Goal: Information Seeking & Learning: Learn about a topic

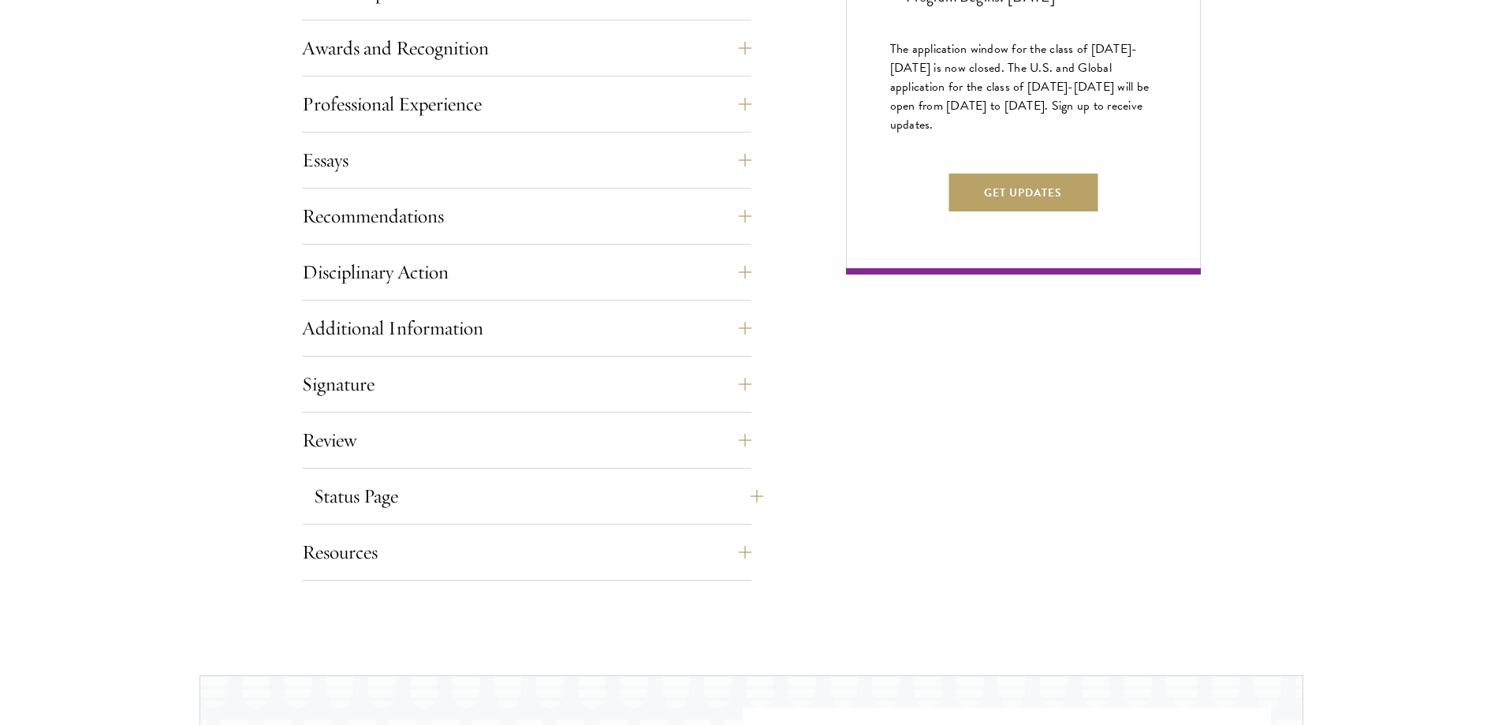
drag, startPoint x: 741, startPoint y: 229, endPoint x: 740, endPoint y: 360, distance: 130.9
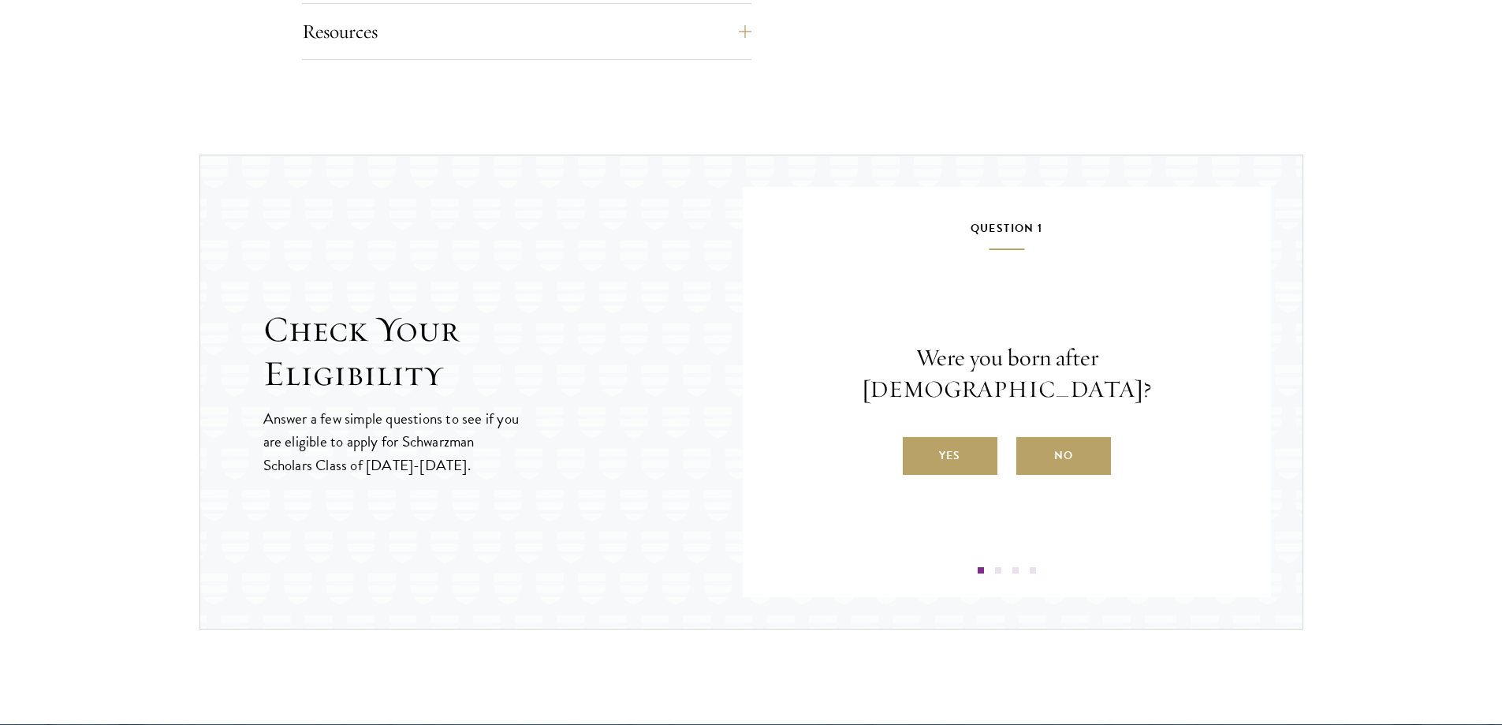
drag, startPoint x: 779, startPoint y: 288, endPoint x: 784, endPoint y: 377, distance: 89.3
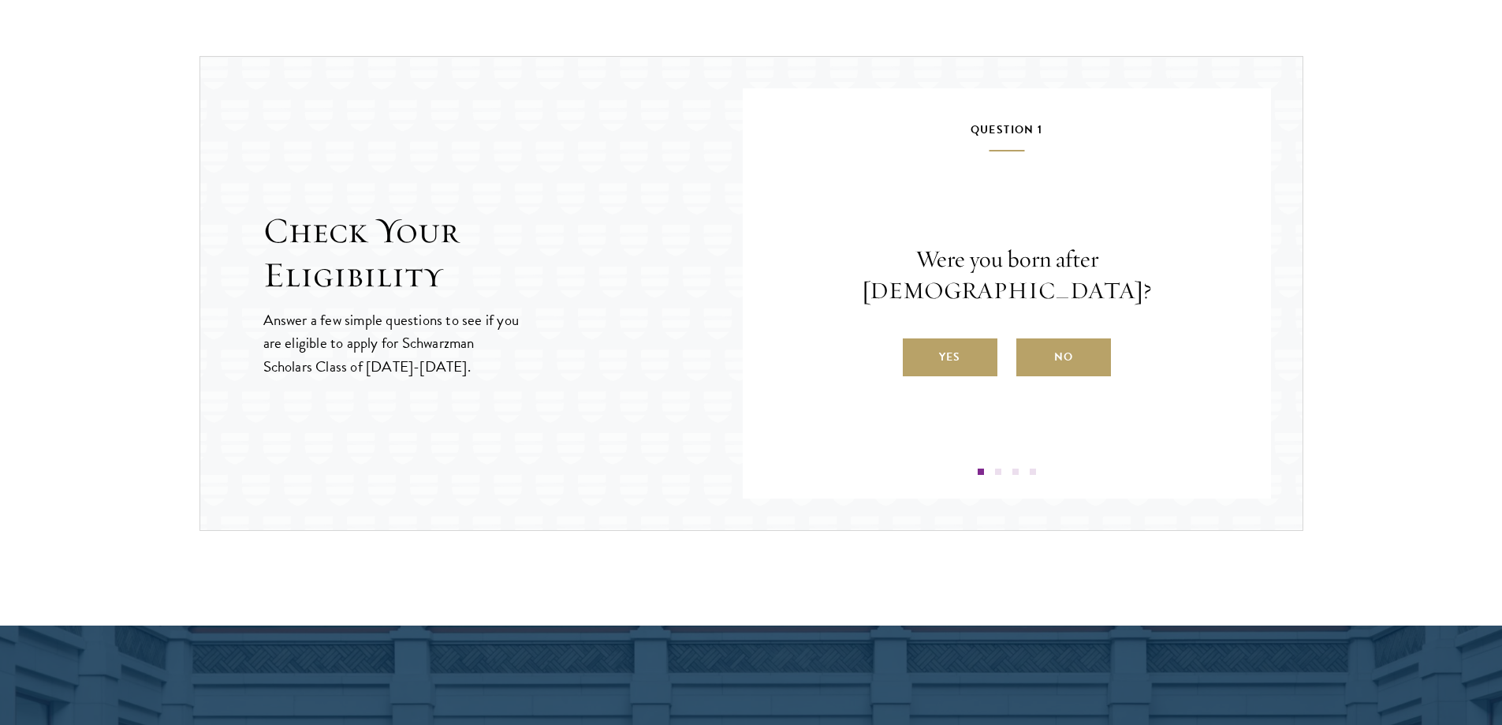
drag, startPoint x: 920, startPoint y: 320, endPoint x: 911, endPoint y: 376, distance: 56.8
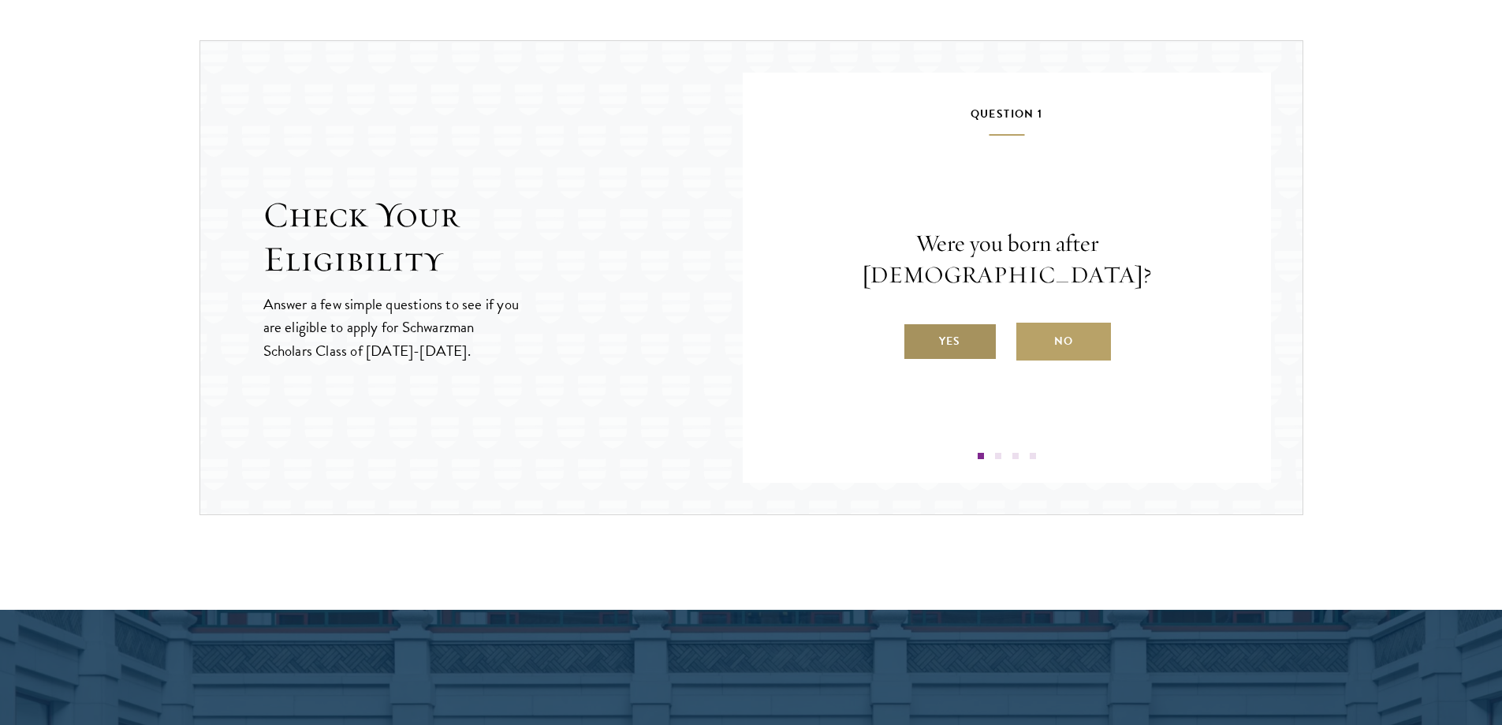
click at [959, 325] on label "Yes" at bounding box center [950, 341] width 95 height 38
click at [917, 325] on input "Yes" at bounding box center [910, 331] width 14 height 14
click at [963, 341] on label "Yes" at bounding box center [950, 341] width 95 height 38
click at [917, 338] on input "Yes" at bounding box center [910, 331] width 14 height 14
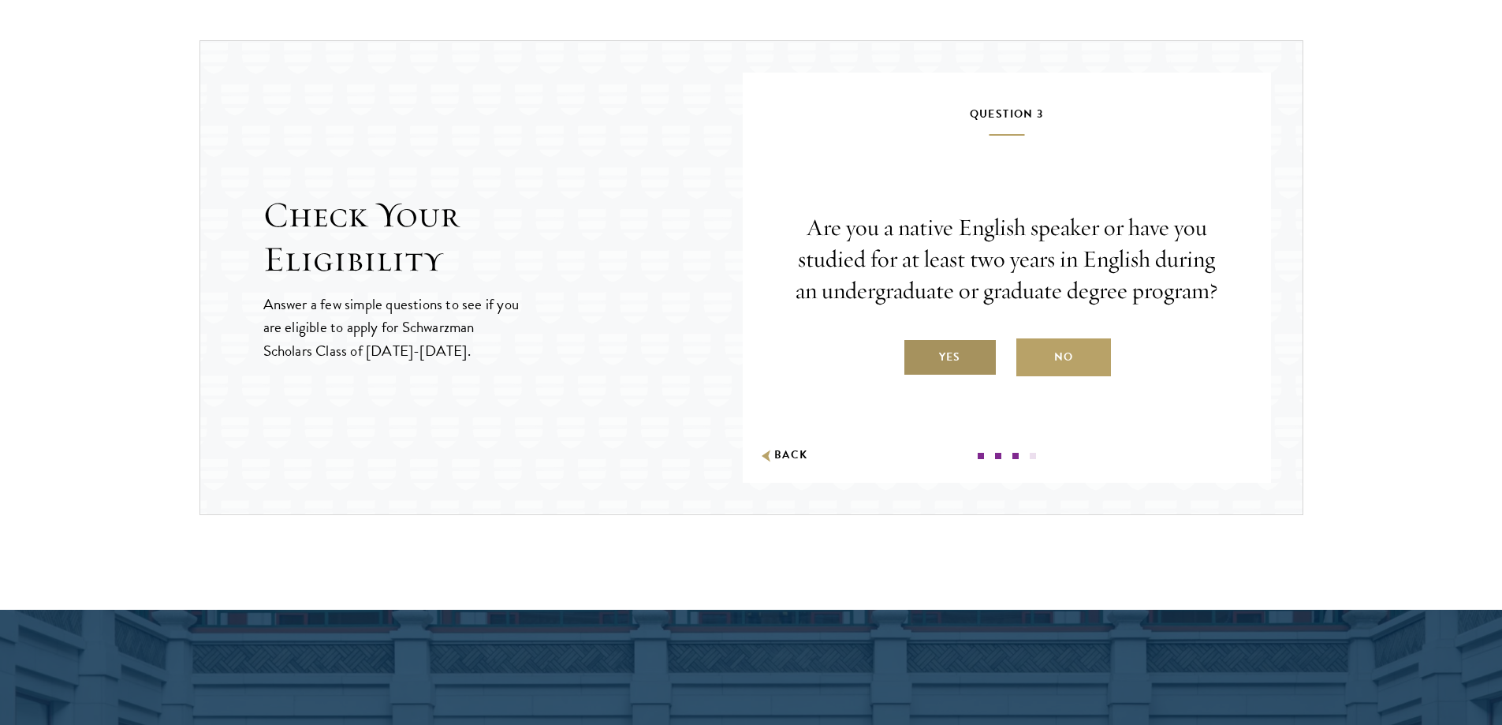
click at [964, 352] on label "Yes" at bounding box center [950, 357] width 95 height 38
click at [917, 352] on input "Yes" at bounding box center [910, 347] width 14 height 14
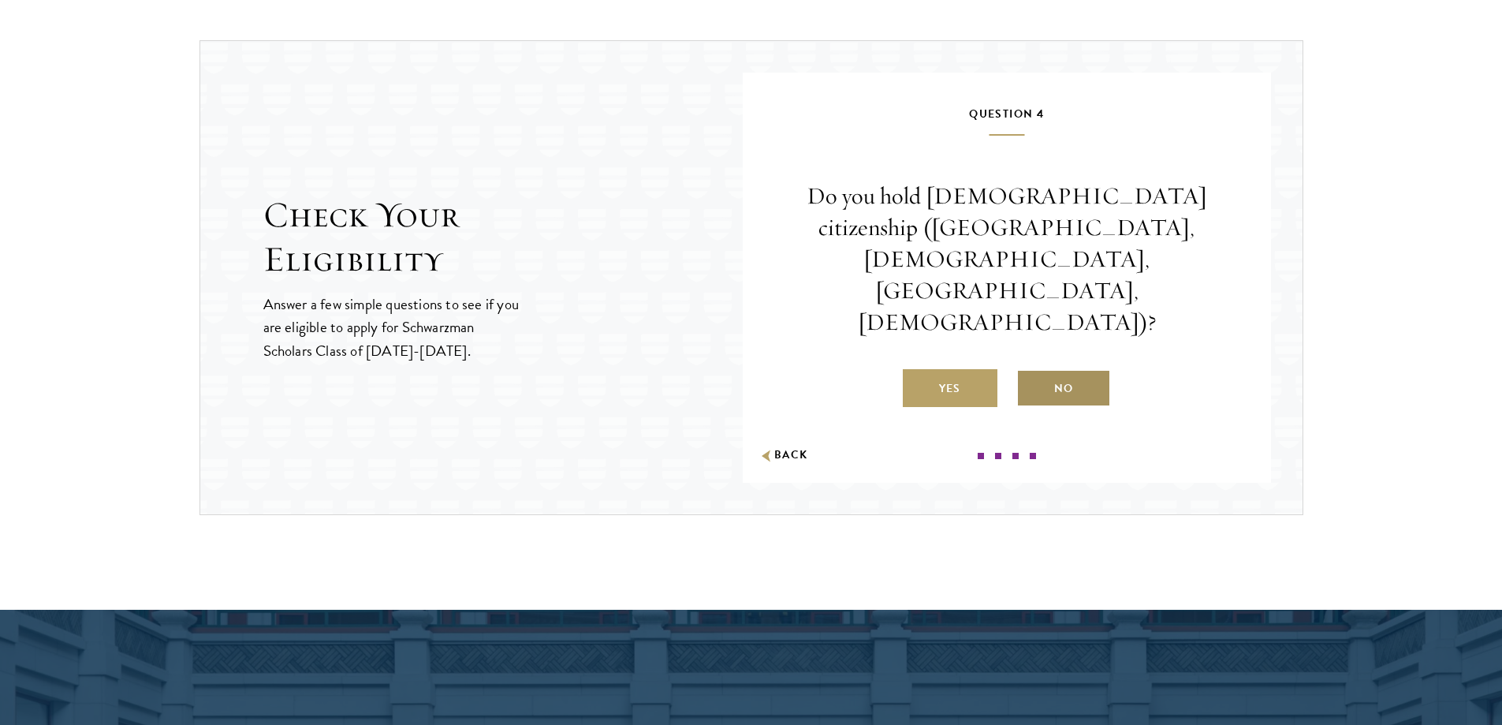
click at [1063, 369] on label "No" at bounding box center [1063, 388] width 95 height 38
click at [1030, 371] on input "No" at bounding box center [1023, 378] width 14 height 14
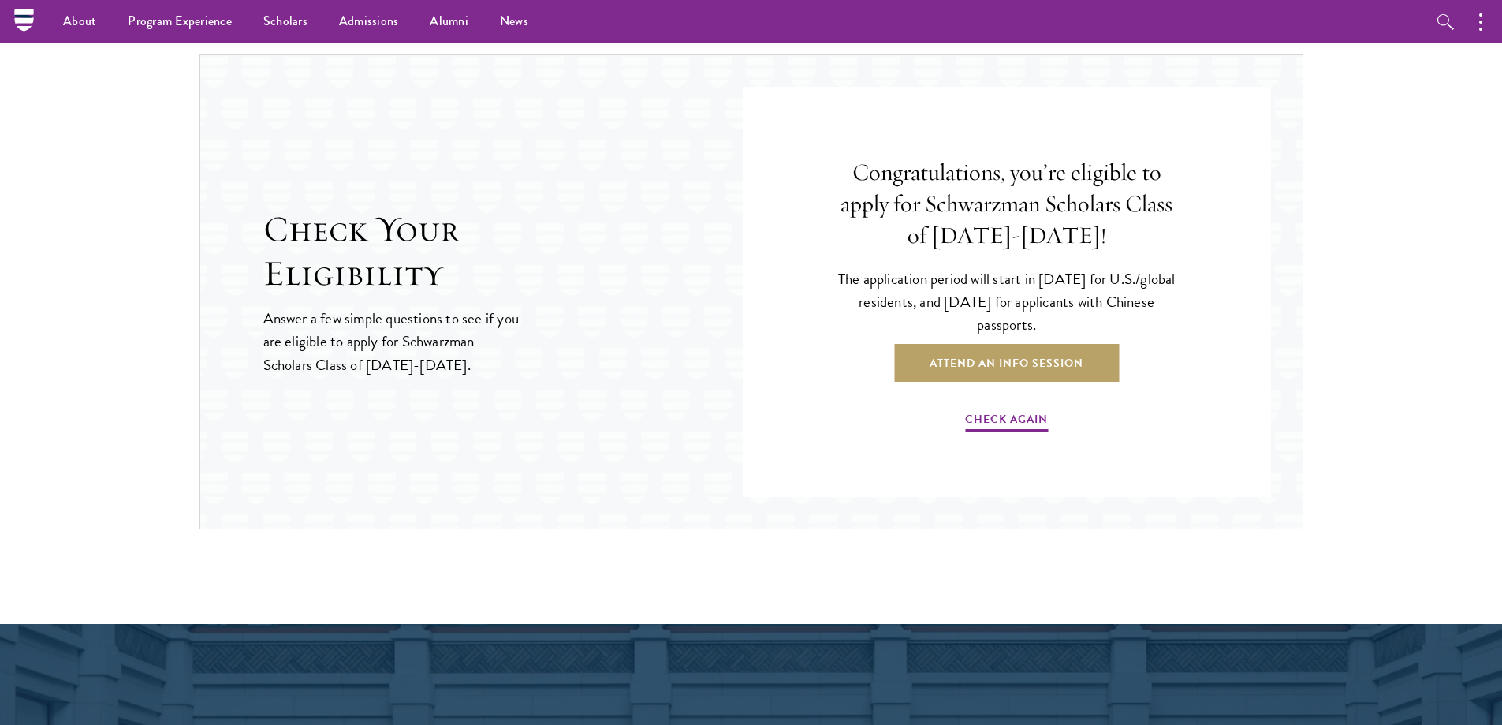
scroll to position [1609, 0]
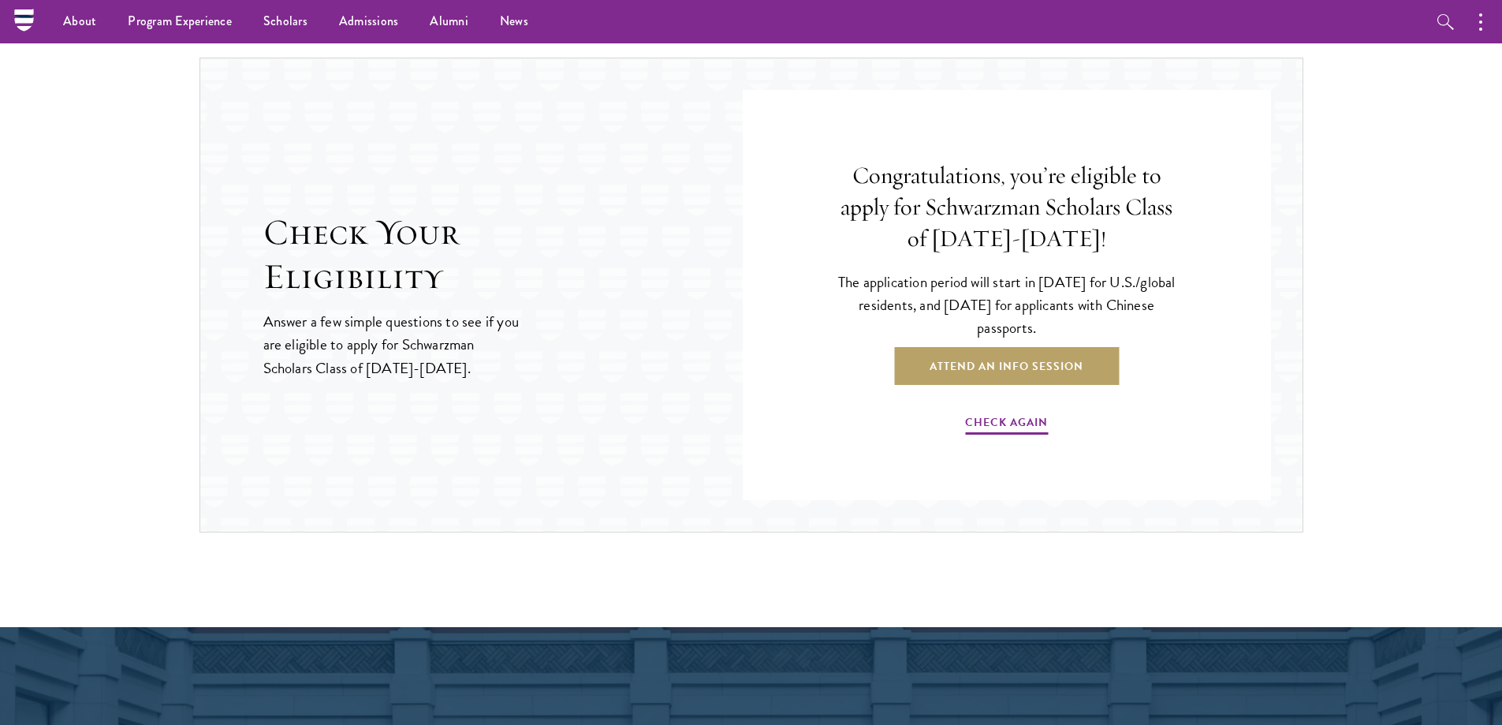
drag, startPoint x: 1109, startPoint y: 304, endPoint x: 1110, endPoint y: 281, distance: 22.1
click at [1090, 285] on p "The application period will start in April 2026 for U.S./global residents, and …" at bounding box center [1006, 304] width 355 height 69
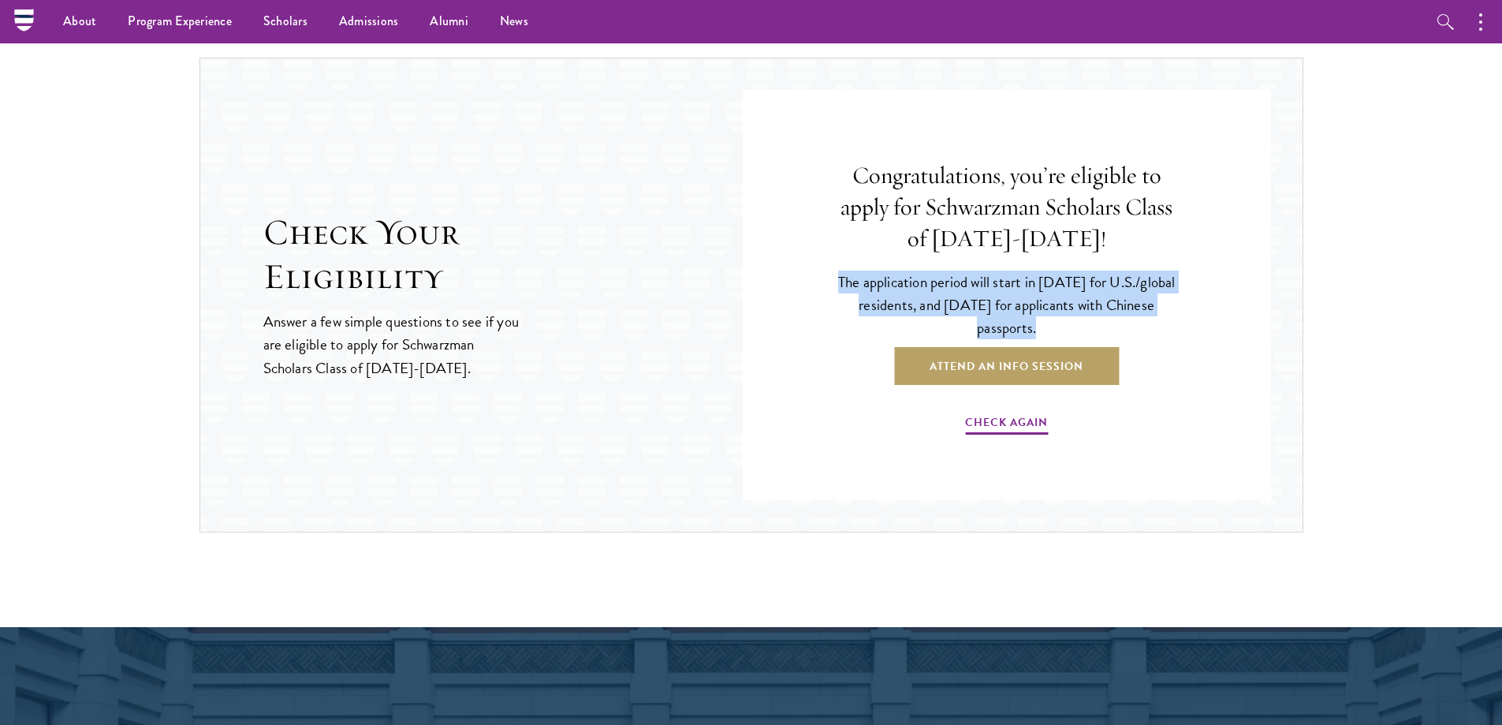
click at [1090, 285] on p "The application period will start in April 2026 for U.S./global residents, and …" at bounding box center [1006, 304] width 355 height 69
click at [1051, 286] on p "The application period will start in April 2026 for U.S./global residents, and …" at bounding box center [1006, 304] width 355 height 69
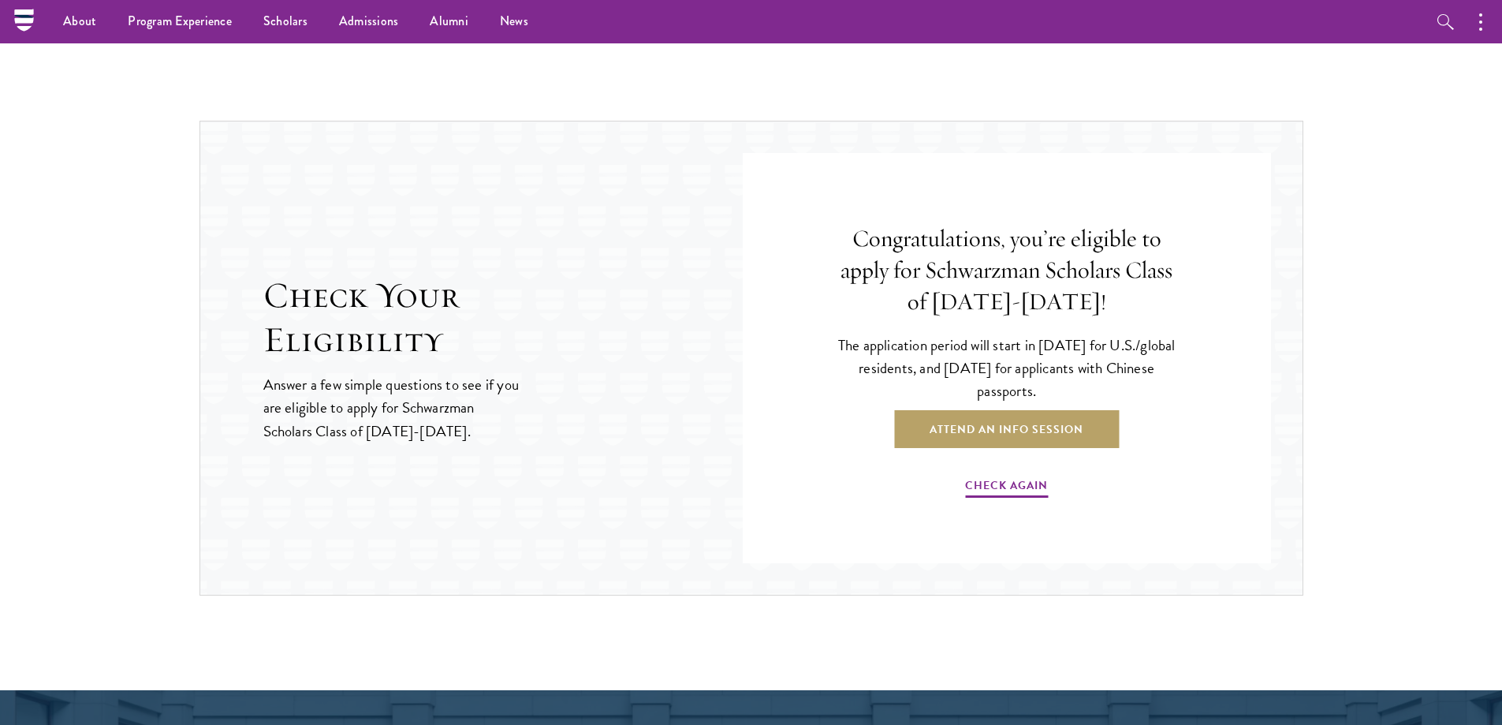
drag, startPoint x: 1042, startPoint y: 283, endPoint x: 1053, endPoint y: 259, distance: 26.4
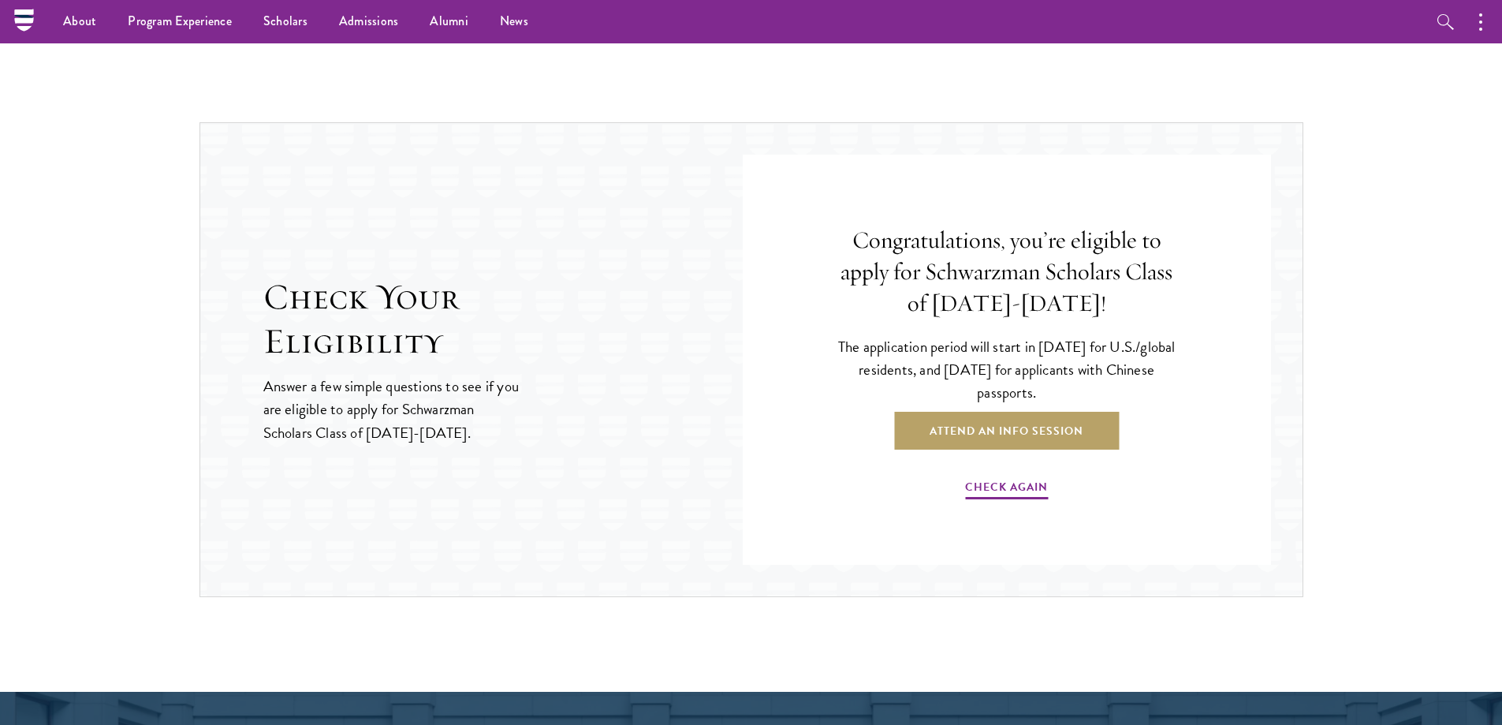
click at [1054, 259] on h4 "Congratulations, you’re eligible to apply for Schwarzman Scholars Class of 2027…" at bounding box center [1006, 272] width 355 height 95
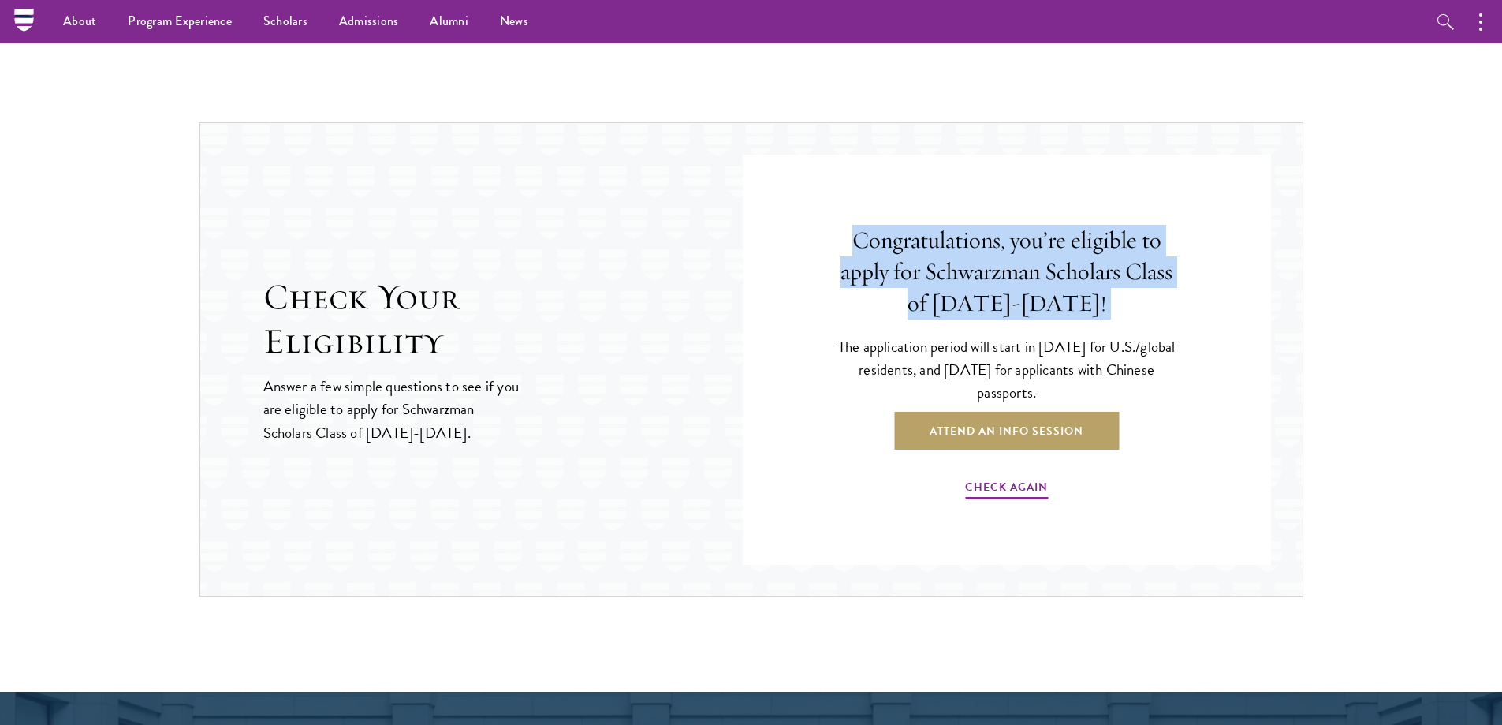
drag, startPoint x: 1054, startPoint y: 259, endPoint x: 1016, endPoint y: 266, distance: 39.3
click at [1053, 259] on h4 "Congratulations, you’re eligible to apply for Schwarzman Scholars Class of 2027…" at bounding box center [1006, 272] width 355 height 95
click at [1016, 266] on h4 "Congratulations, you’re eligible to apply for Schwarzman Scholars Class of 2027…" at bounding box center [1006, 272] width 355 height 95
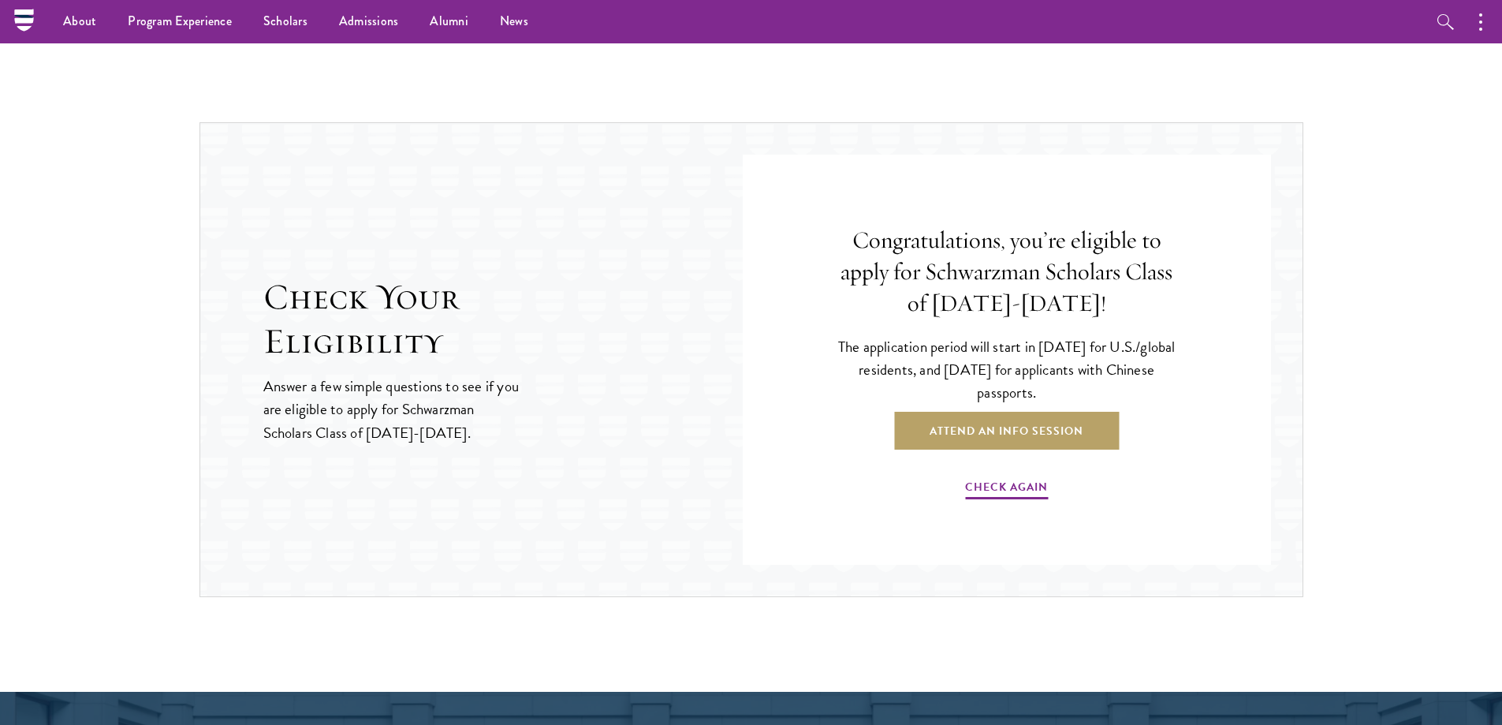
click at [1013, 266] on h4 "Congratulations, you’re eligible to apply for Schwarzman Scholars Class of 2027…" at bounding box center [1006, 272] width 355 height 95
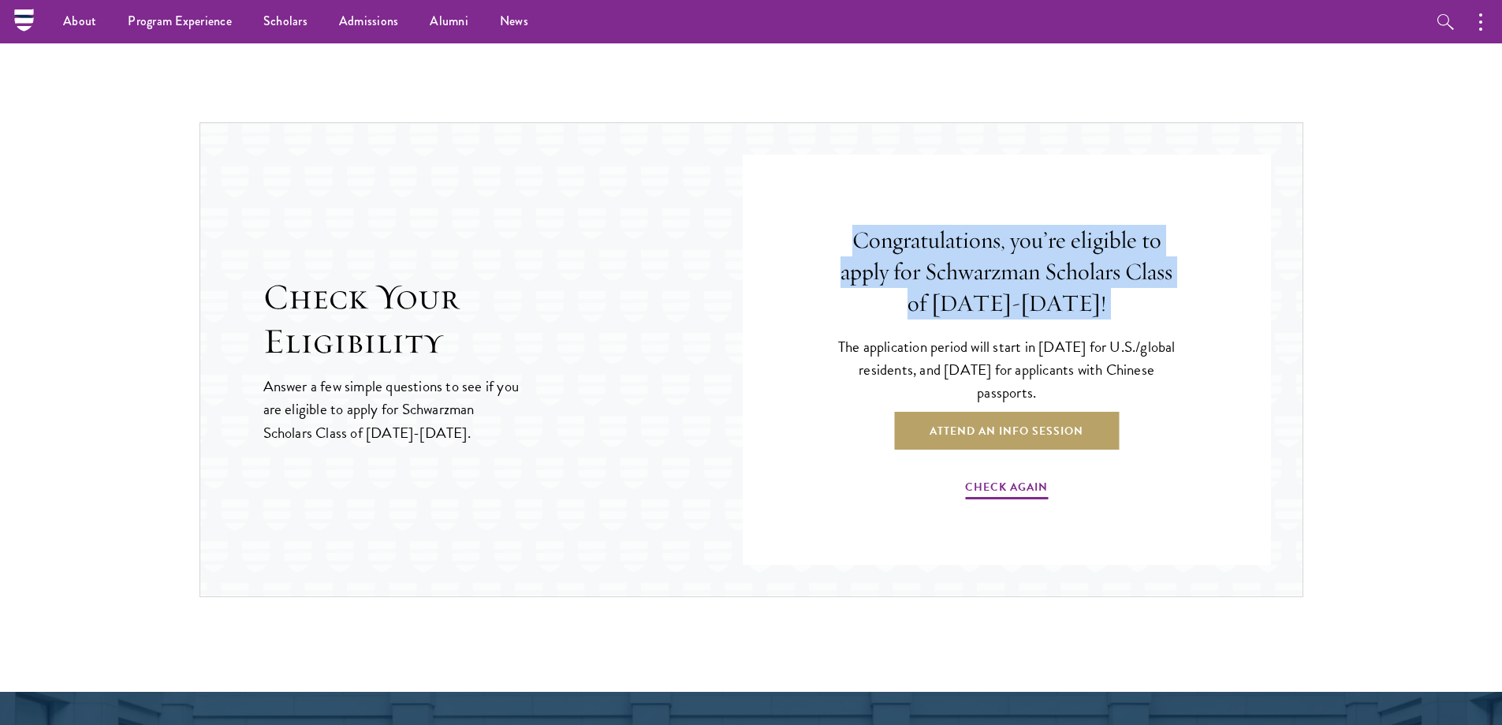
drag, startPoint x: 1013, startPoint y: 266, endPoint x: 978, endPoint y: 265, distance: 35.5
click at [1005, 264] on h4 "Congratulations, you’re eligible to apply for Schwarzman Scholars Class of 2027…" at bounding box center [1006, 272] width 355 height 95
click at [977, 265] on h4 "Congratulations, you’re eligible to apply for Schwarzman Scholars Class of 2027…" at bounding box center [1006, 272] width 355 height 95
click at [977, 270] on h4 "Congratulations, you’re eligible to apply for Schwarzman Scholars Class of 2027…" at bounding box center [1006, 272] width 355 height 95
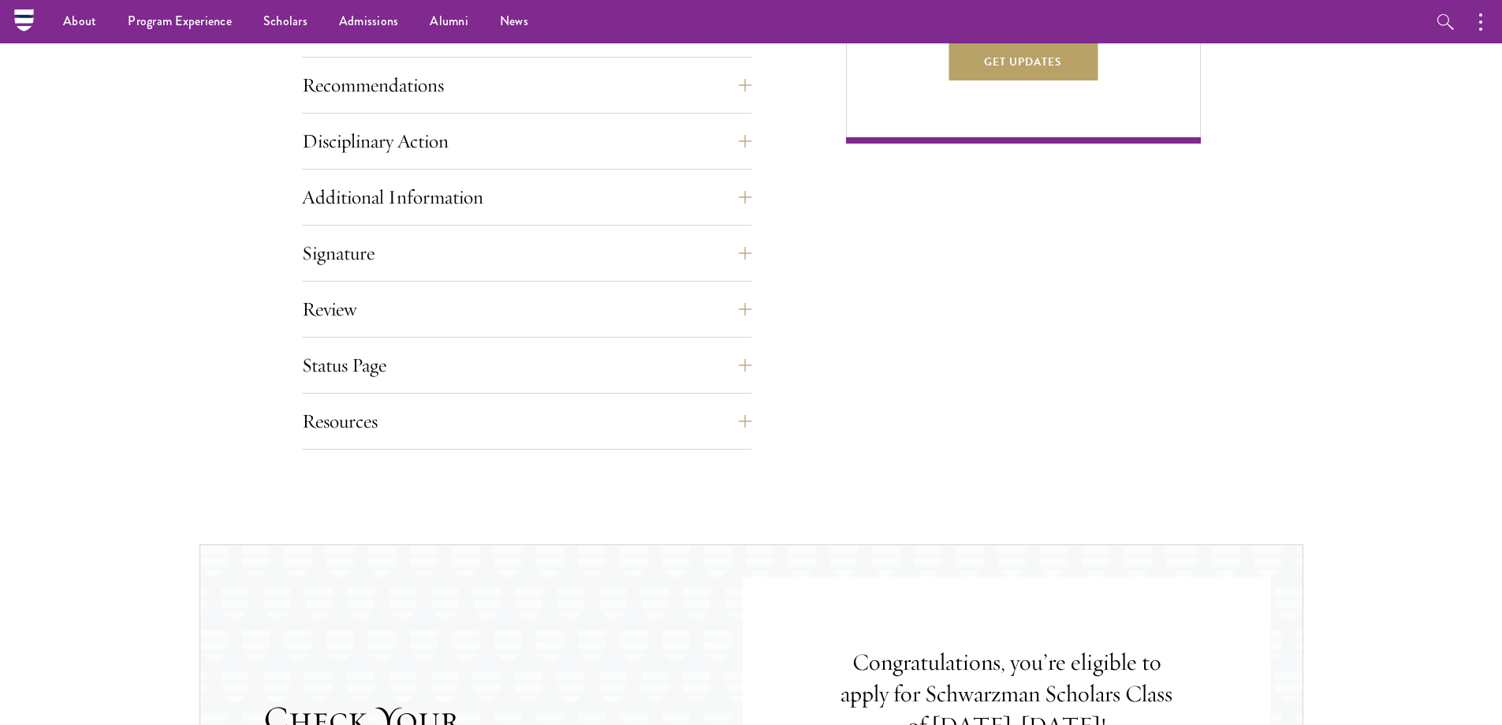
scroll to position [162, 0]
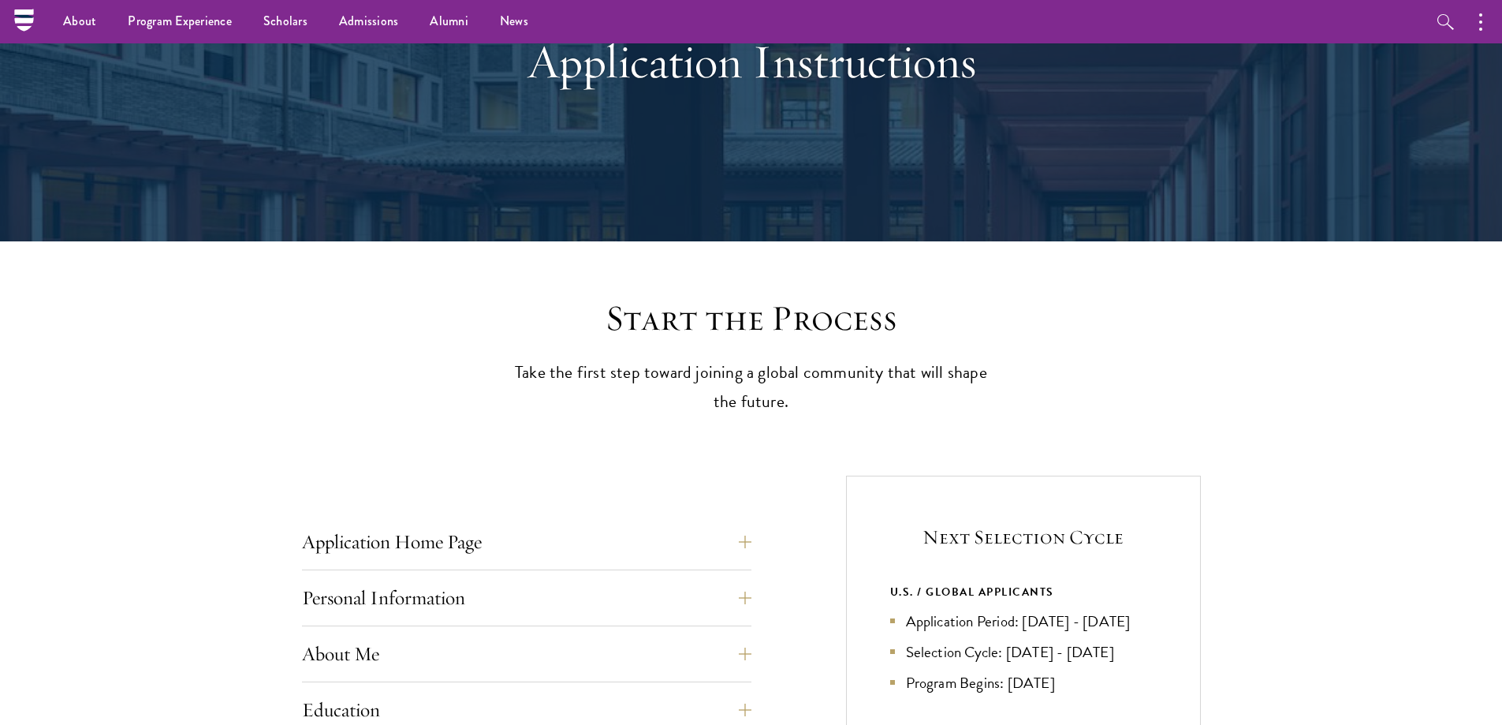
drag, startPoint x: 1023, startPoint y: 184, endPoint x: 1085, endPoint y: 40, distance: 156.8
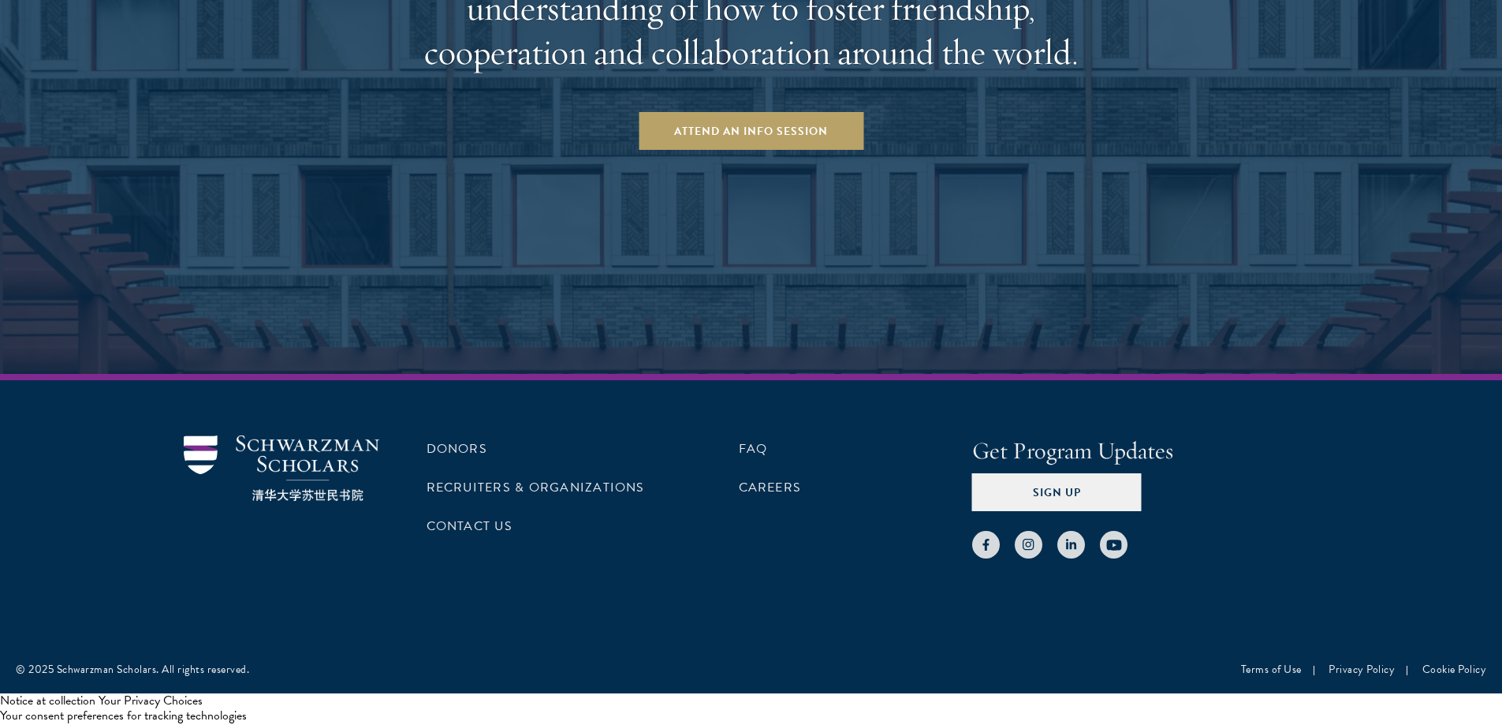
drag, startPoint x: 1081, startPoint y: 108, endPoint x: 957, endPoint y: 363, distance: 283.9
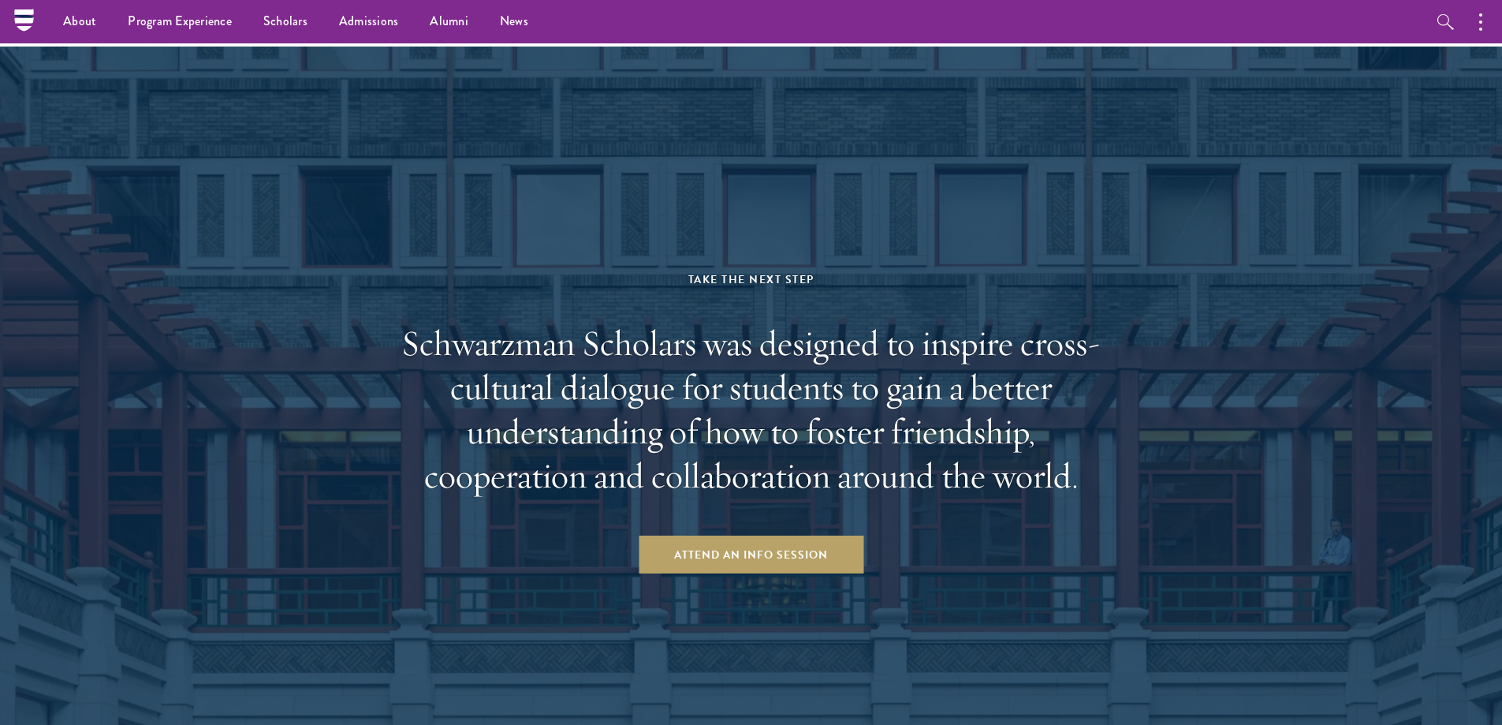
drag, startPoint x: 752, startPoint y: 278, endPoint x: 817, endPoint y: 133, distance: 158.1
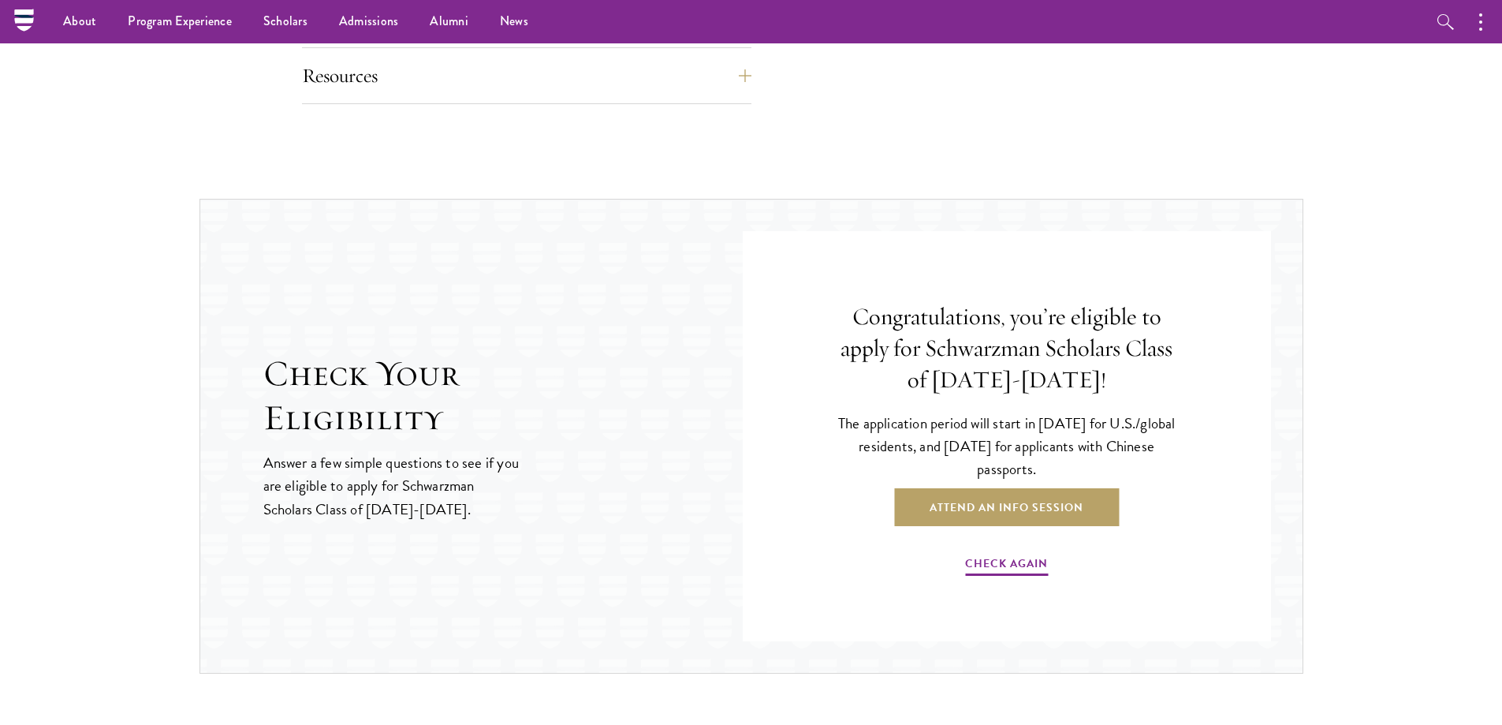
drag, startPoint x: 843, startPoint y: 122, endPoint x: 854, endPoint y: 54, distance: 68.7
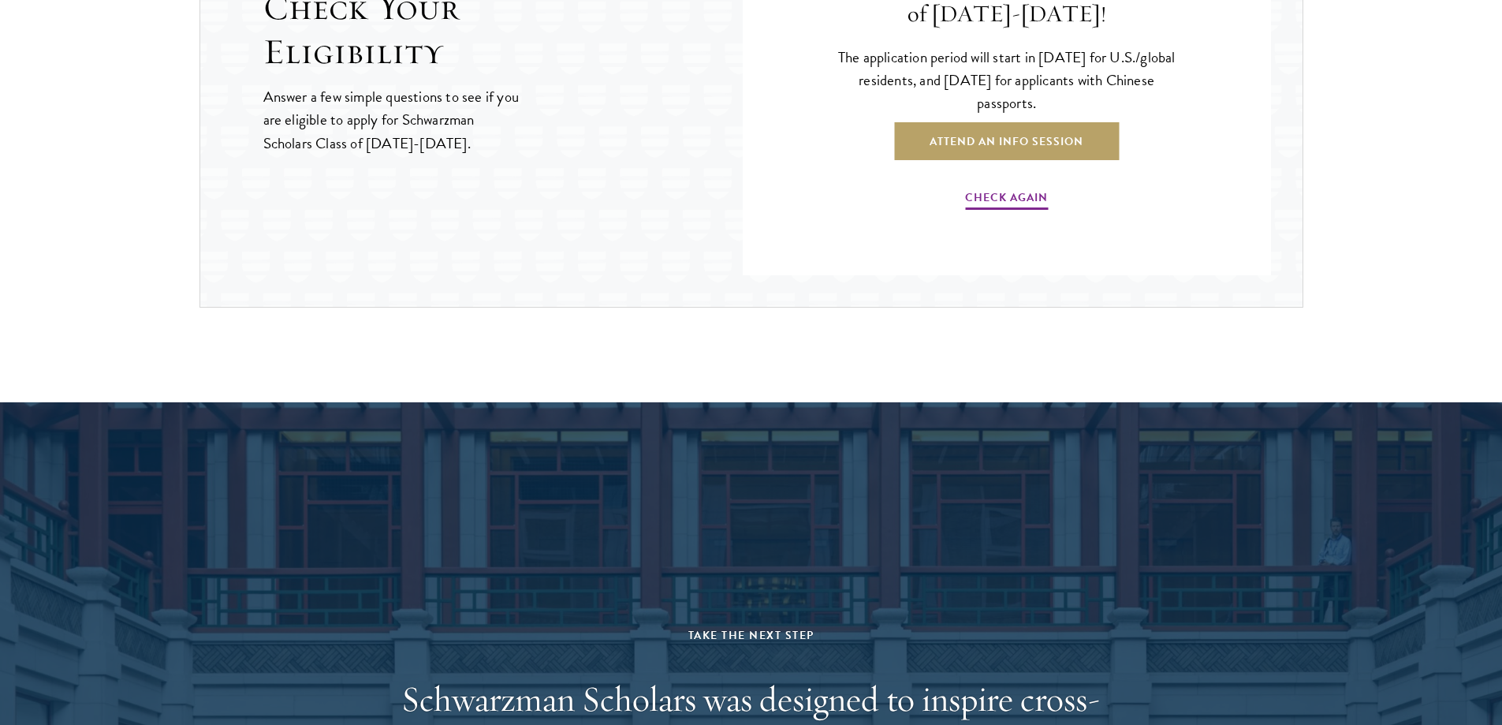
drag, startPoint x: 740, startPoint y: 159, endPoint x: 788, endPoint y: 296, distance: 145.4
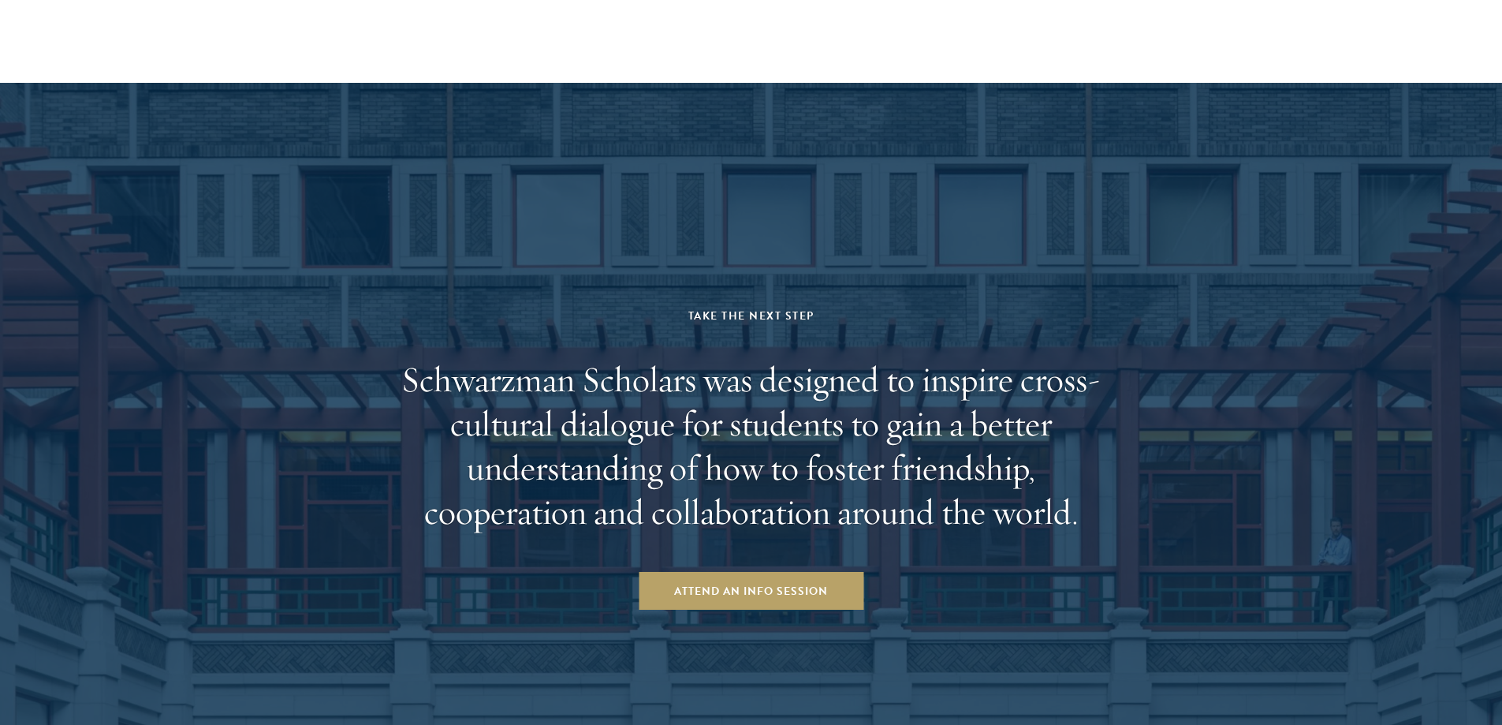
drag, startPoint x: 861, startPoint y: 404, endPoint x: 860, endPoint y: 441, distance: 37.1
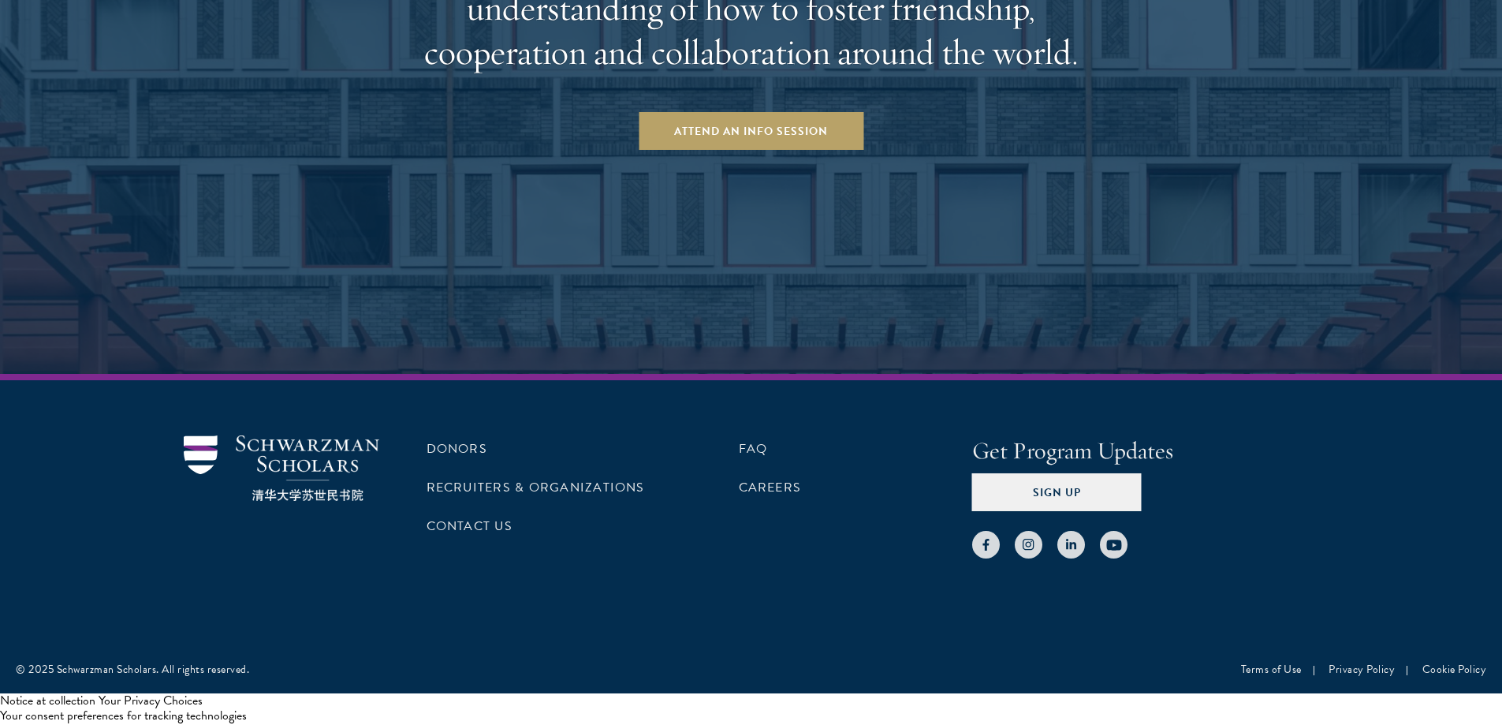
drag, startPoint x: 855, startPoint y: 374, endPoint x: 844, endPoint y: 404, distance: 32.4
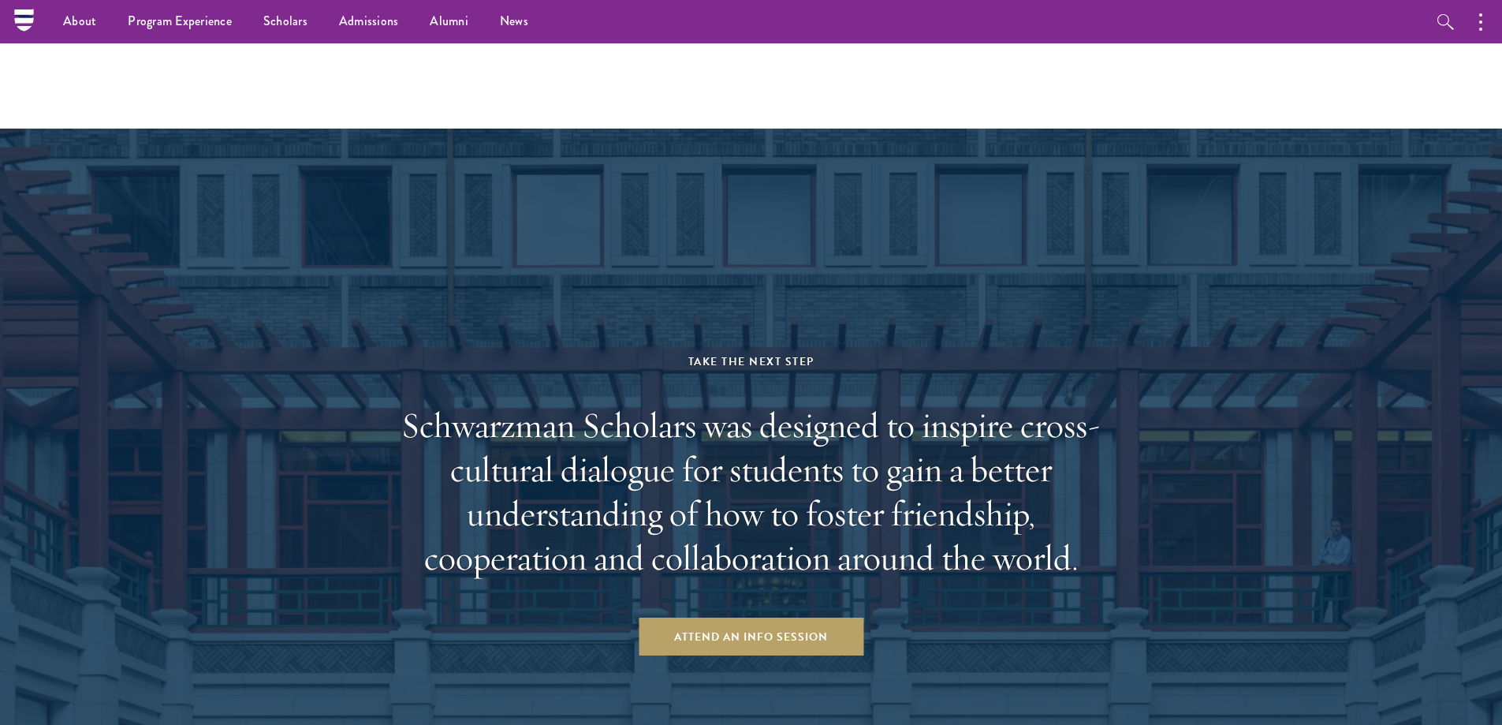
drag, startPoint x: 918, startPoint y: 393, endPoint x: 1008, endPoint y: 177, distance: 235.0
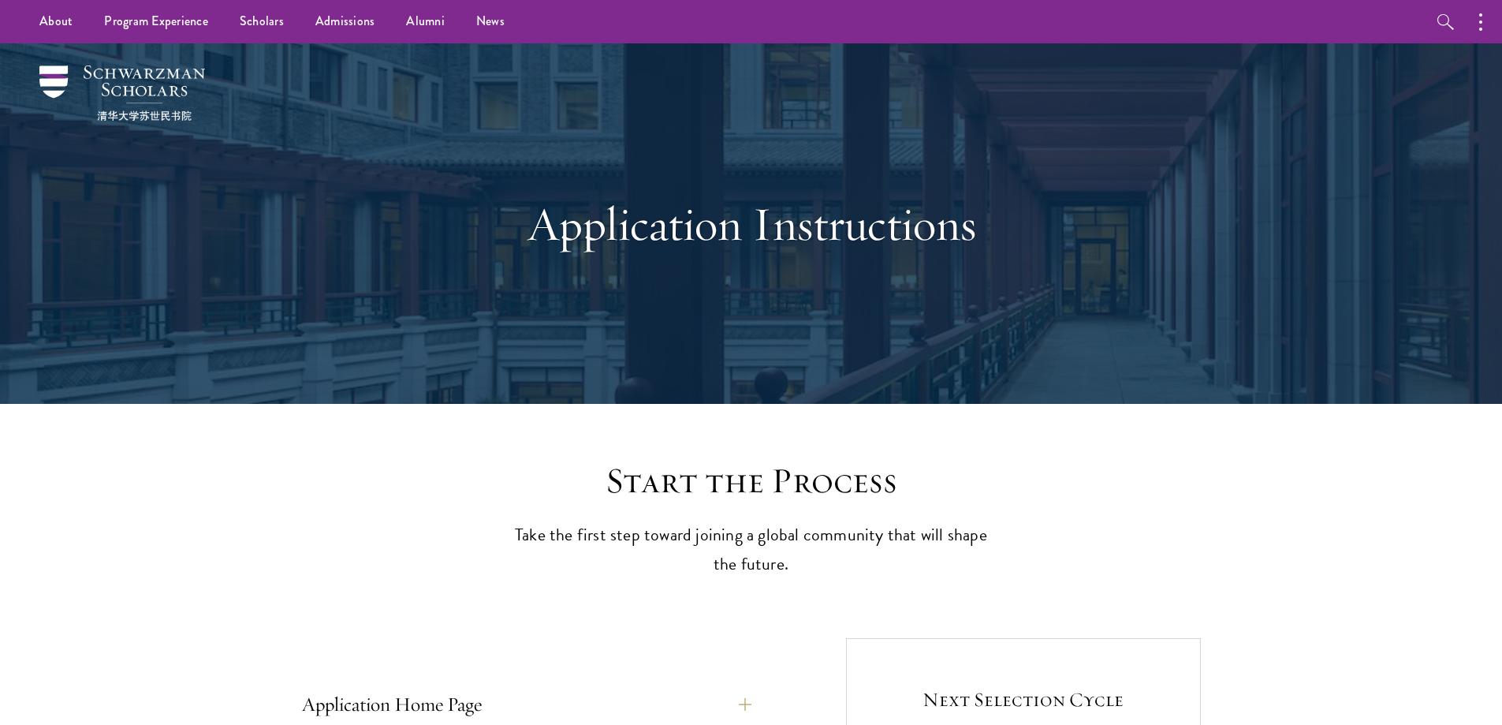
drag, startPoint x: 1055, startPoint y: 157, endPoint x: 1099, endPoint y: -35, distance: 197.4
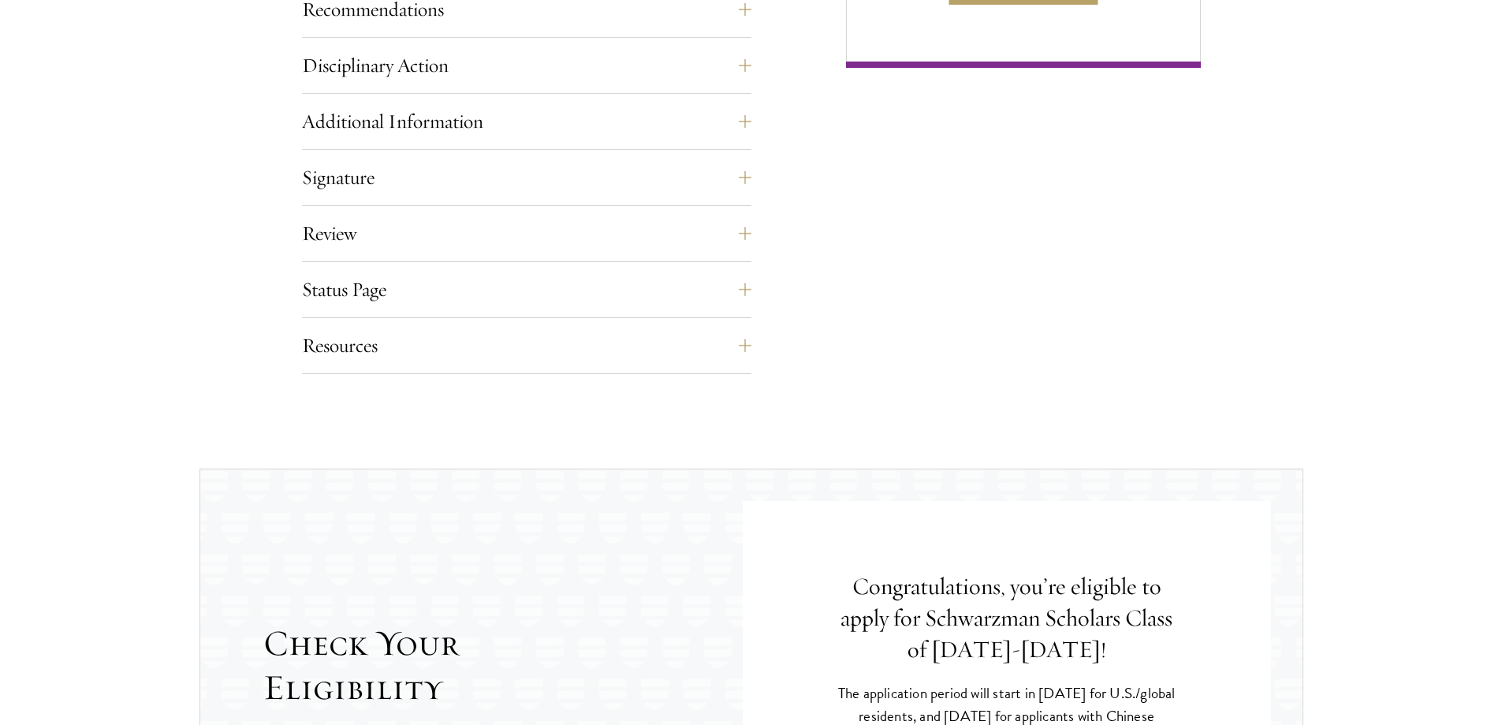
scroll to position [2617, 0]
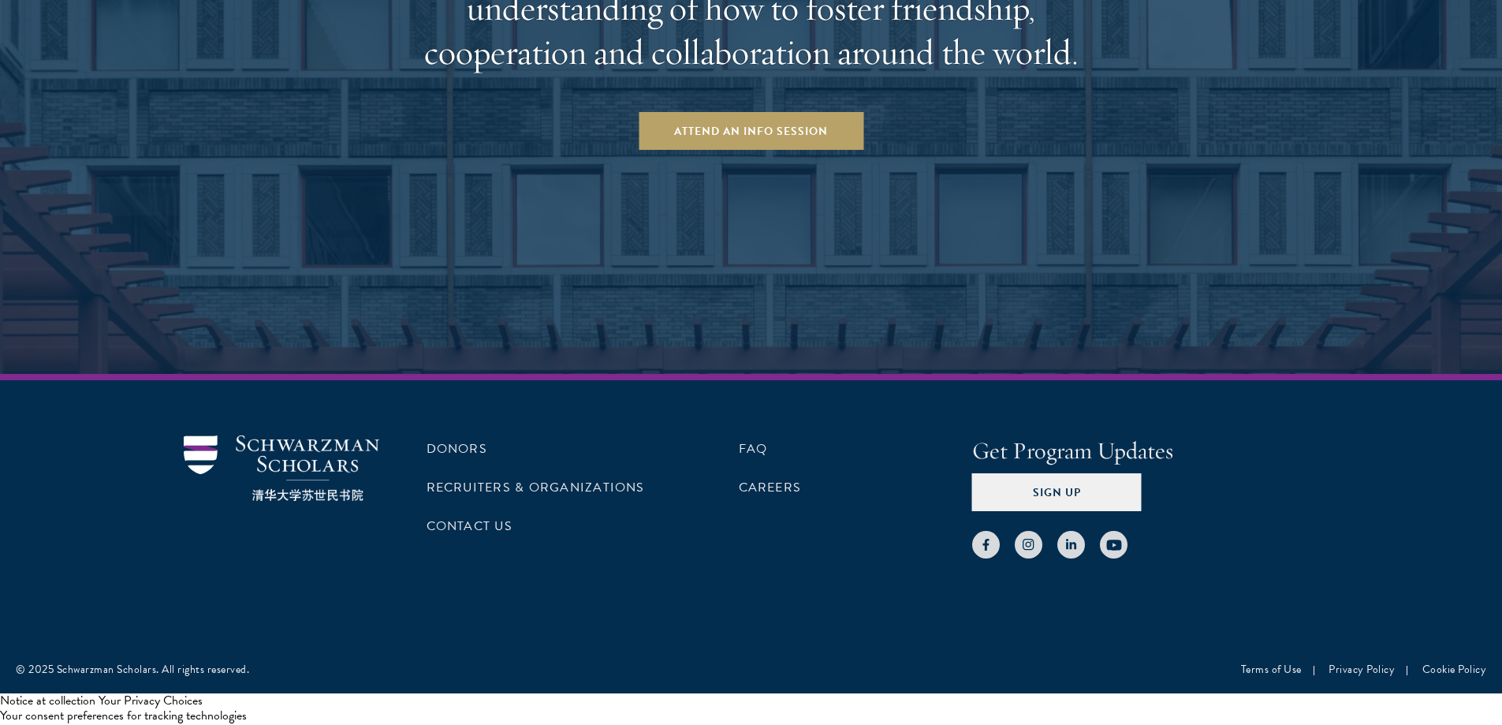
drag, startPoint x: 1243, startPoint y: 252, endPoint x: 1172, endPoint y: 453, distance: 212.2
click at [1100, 490] on button "Sign Up" at bounding box center [1057, 492] width 170 height 38
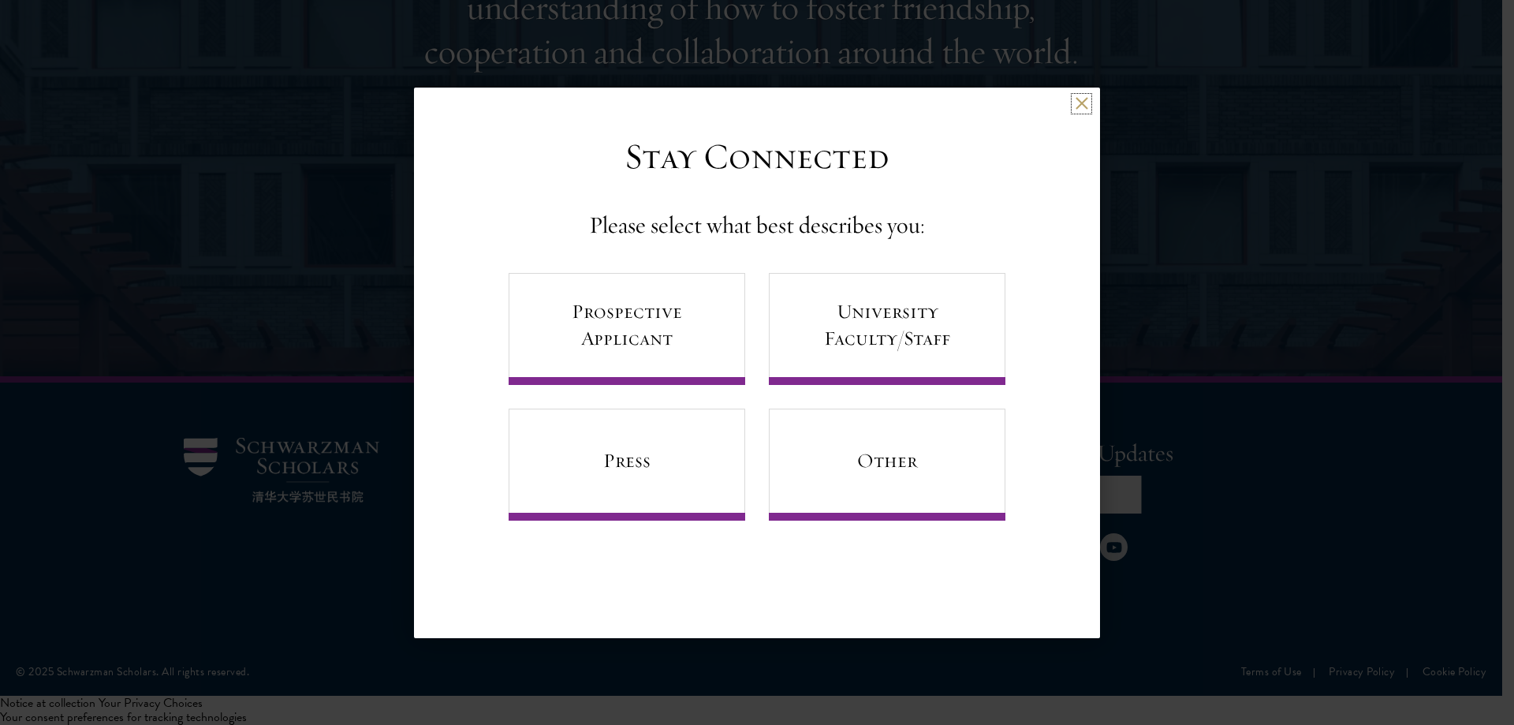
drag, startPoint x: 1087, startPoint y: 105, endPoint x: 1090, endPoint y: 122, distance: 17.5
click at [1086, 105] on button at bounding box center [1081, 103] width 13 height 13
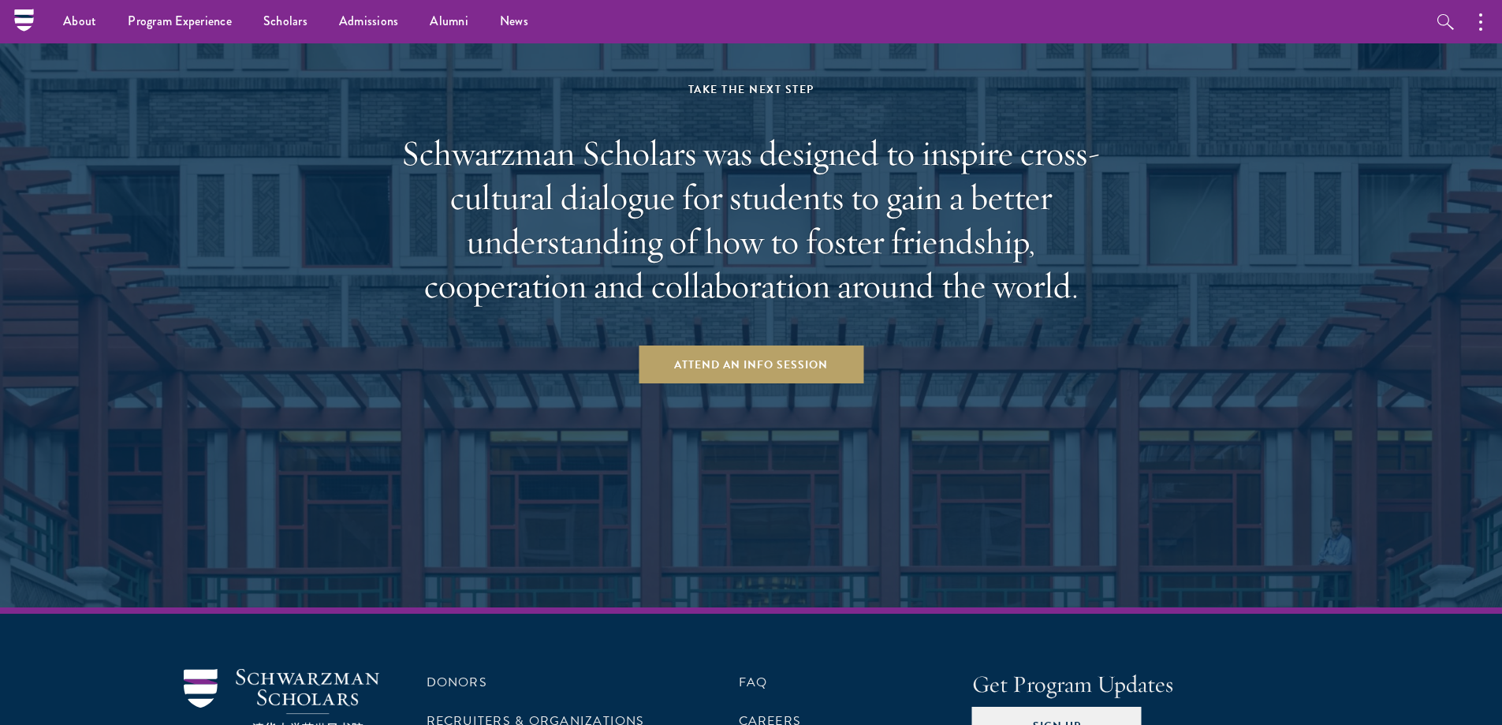
drag, startPoint x: 1067, startPoint y: 225, endPoint x: 1033, endPoint y: 198, distance: 43.2
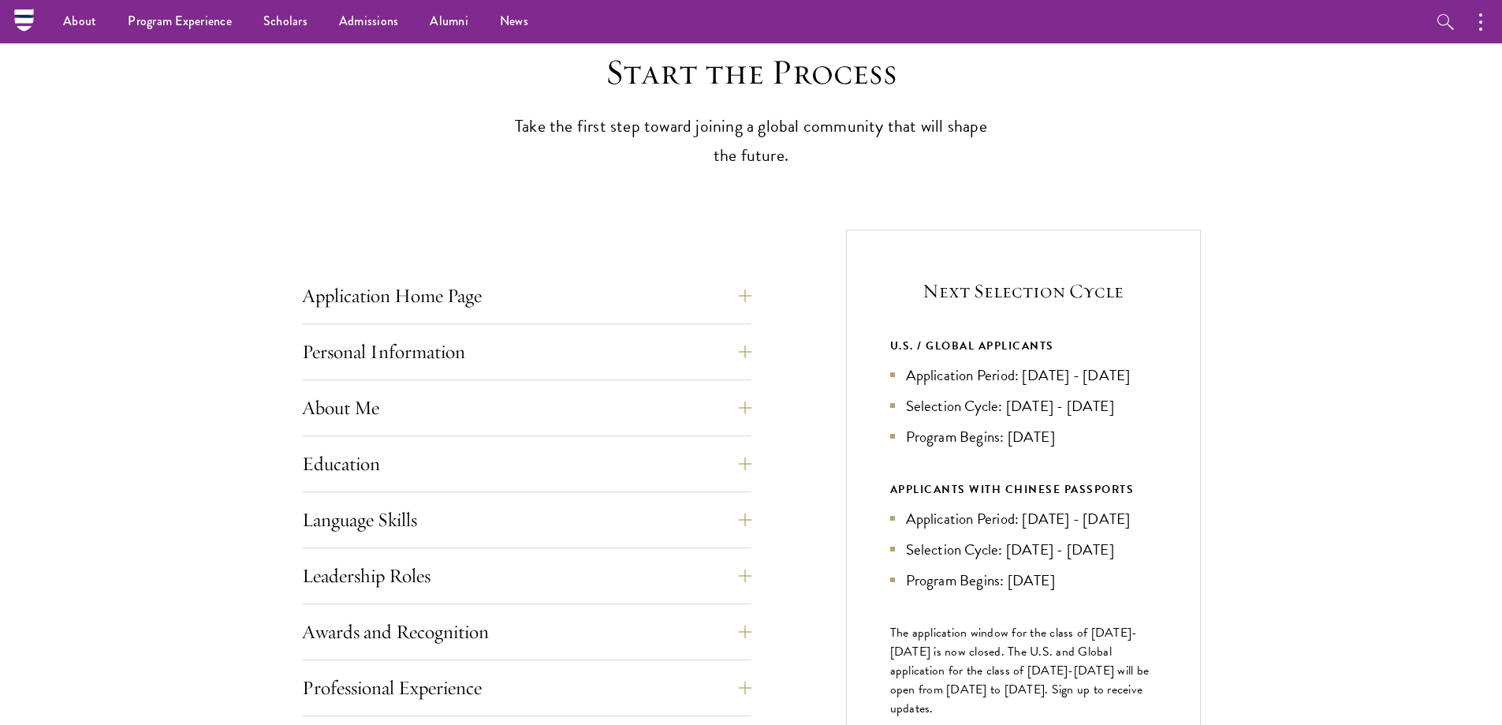
scroll to position [0, 0]
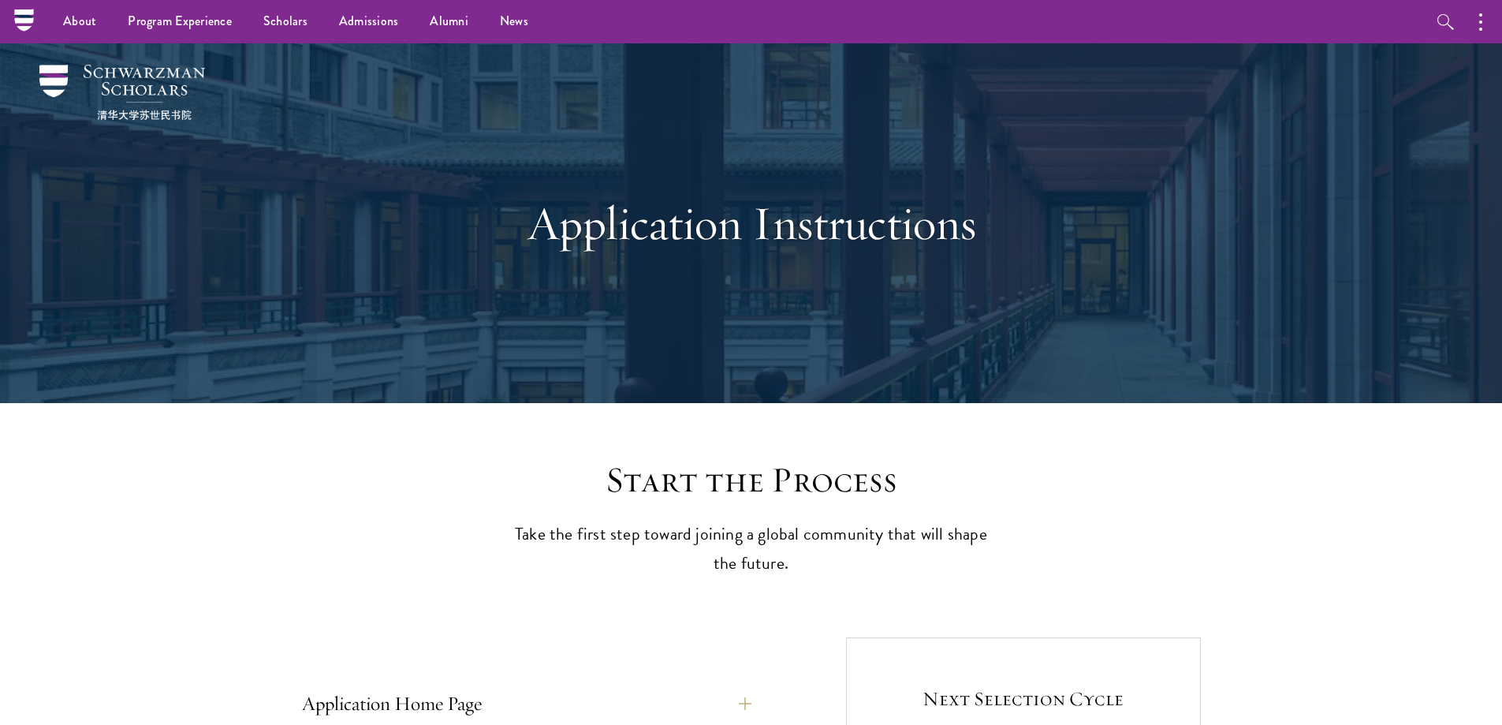
drag, startPoint x: 914, startPoint y: 255, endPoint x: 772, endPoint y: 39, distance: 257.8
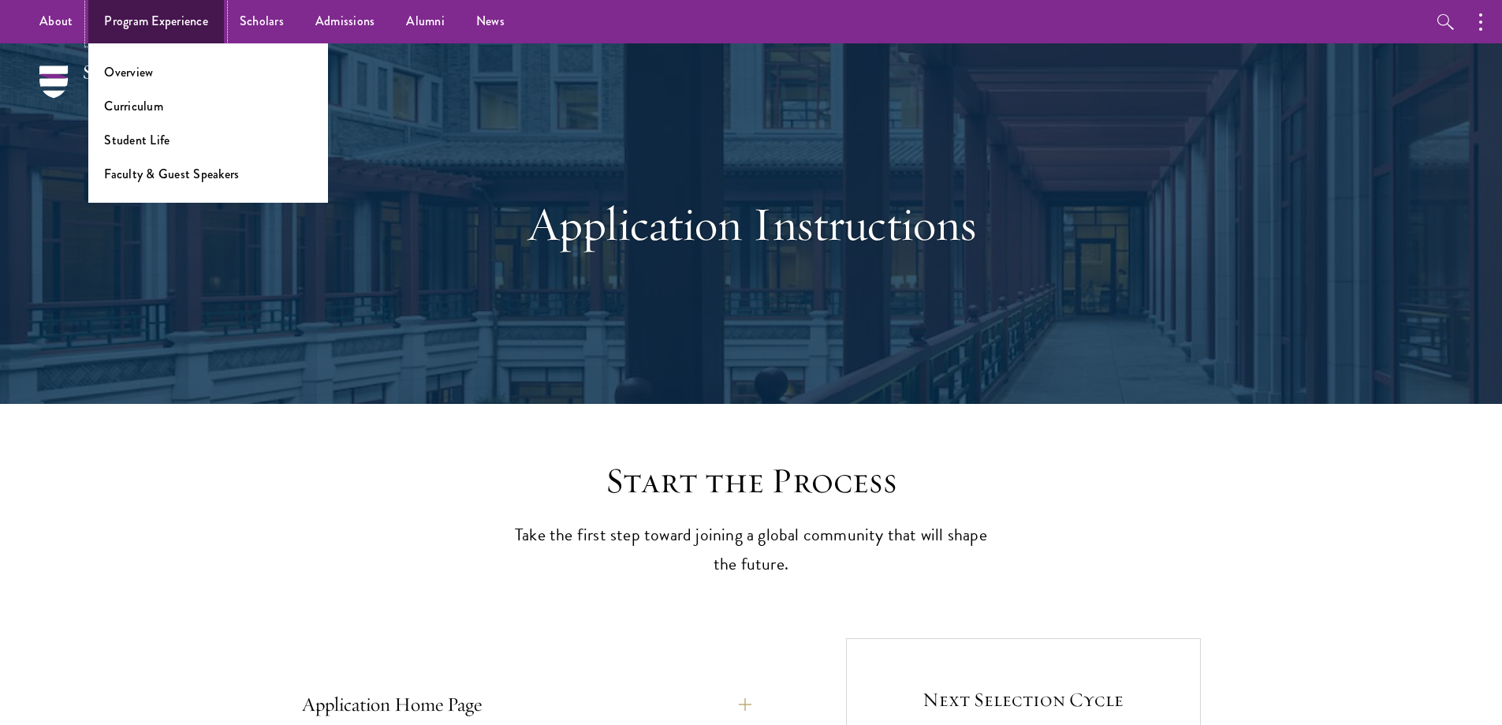
click at [176, 28] on link "Program Experience" at bounding box center [156, 21] width 136 height 43
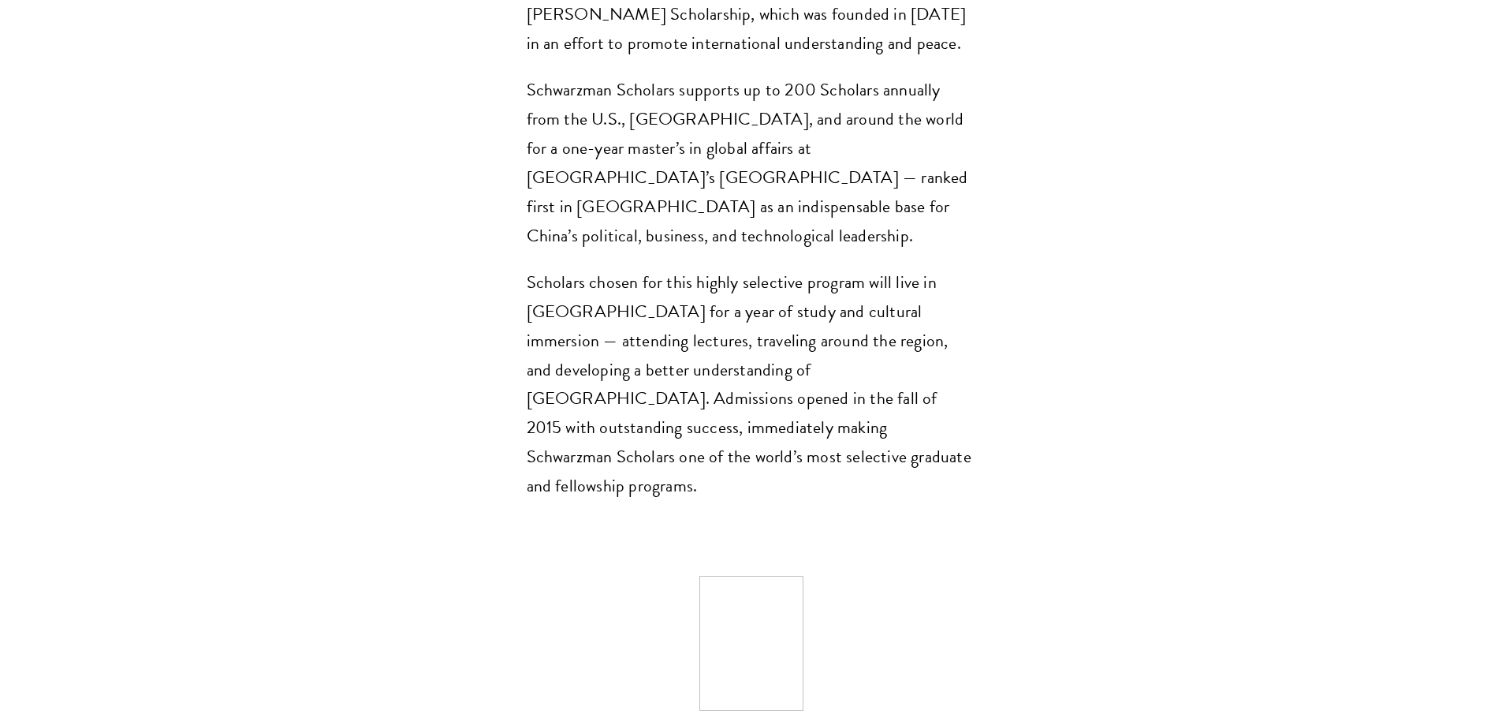
drag, startPoint x: 304, startPoint y: 111, endPoint x: 342, endPoint y: 370, distance: 261.4
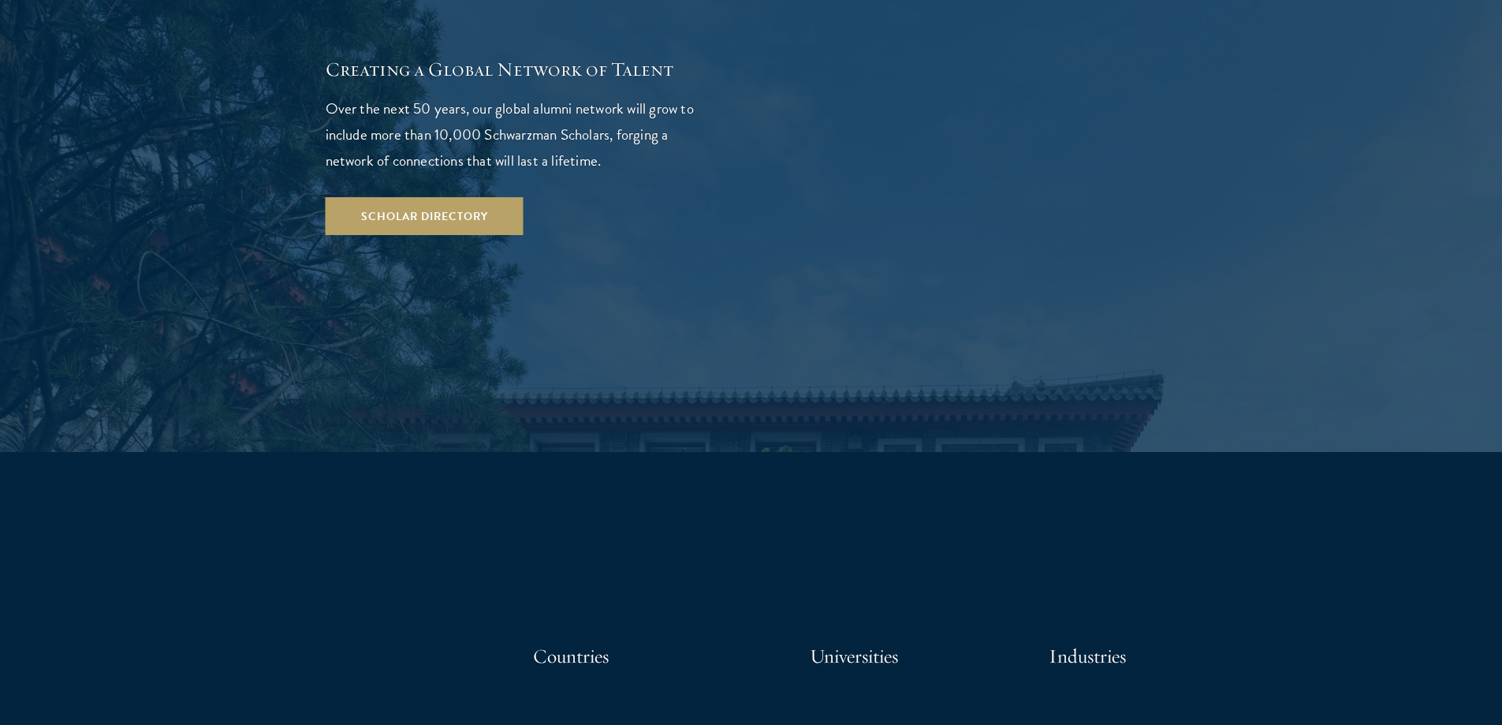
drag, startPoint x: 230, startPoint y: 209, endPoint x: 135, endPoint y: 376, distance: 192.5
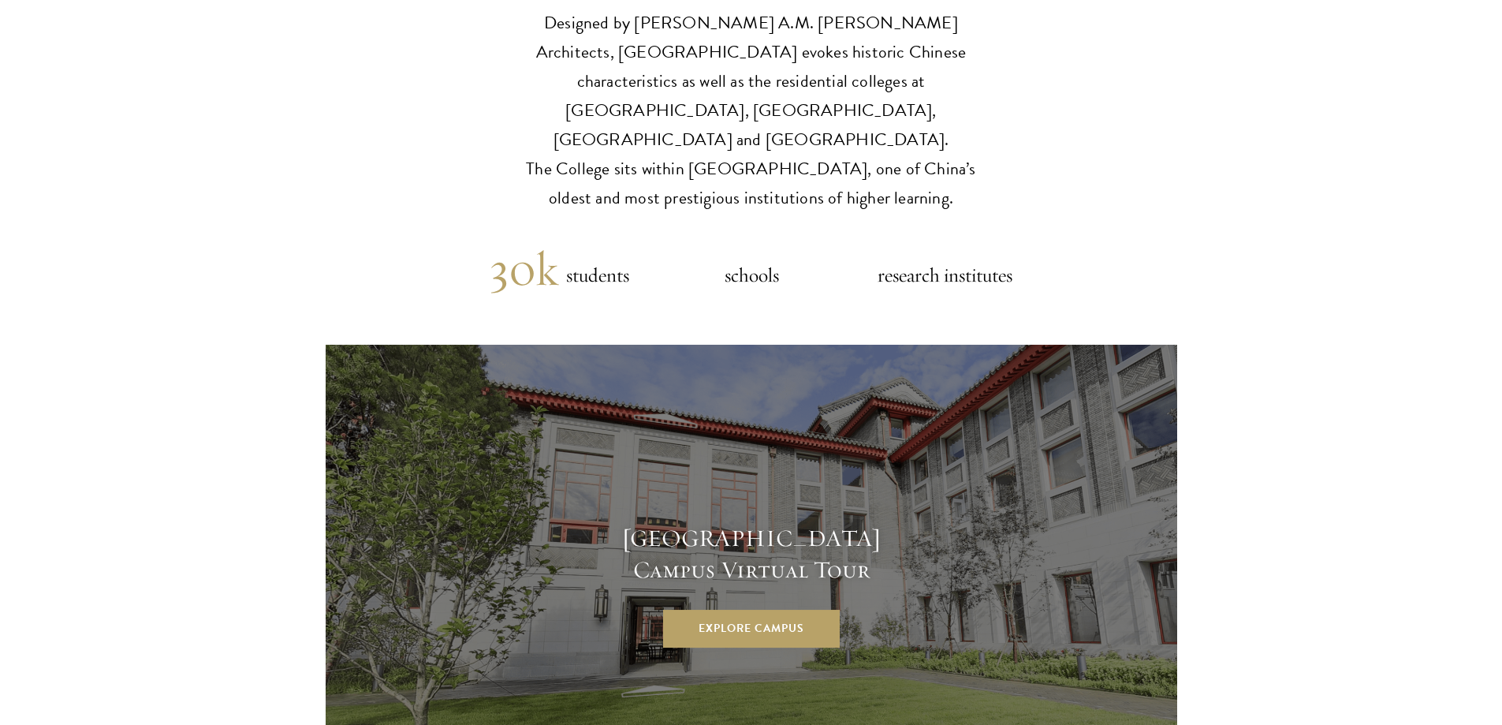
drag, startPoint x: 83, startPoint y: 155, endPoint x: 59, endPoint y: 243, distance: 91.4
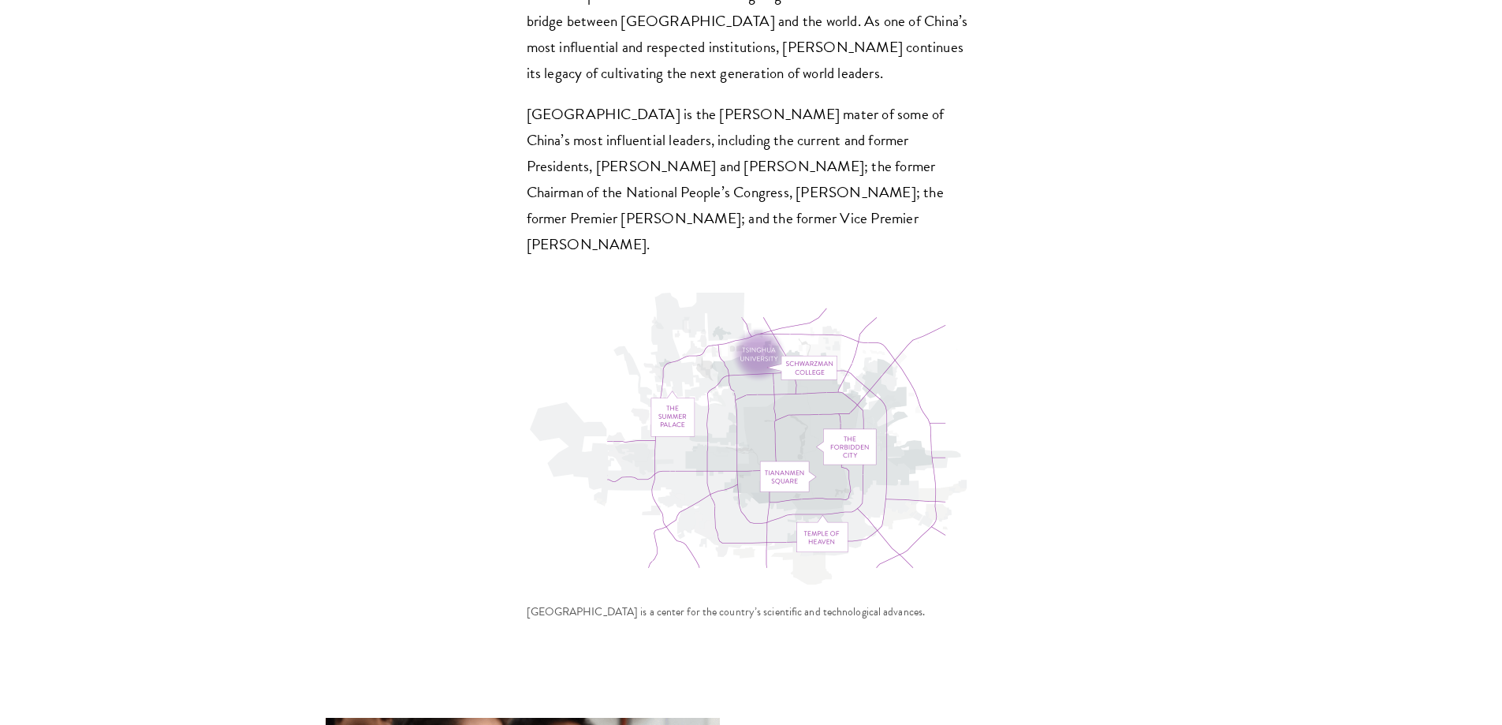
drag, startPoint x: 45, startPoint y: 207, endPoint x: 49, endPoint y: 319, distance: 112.0
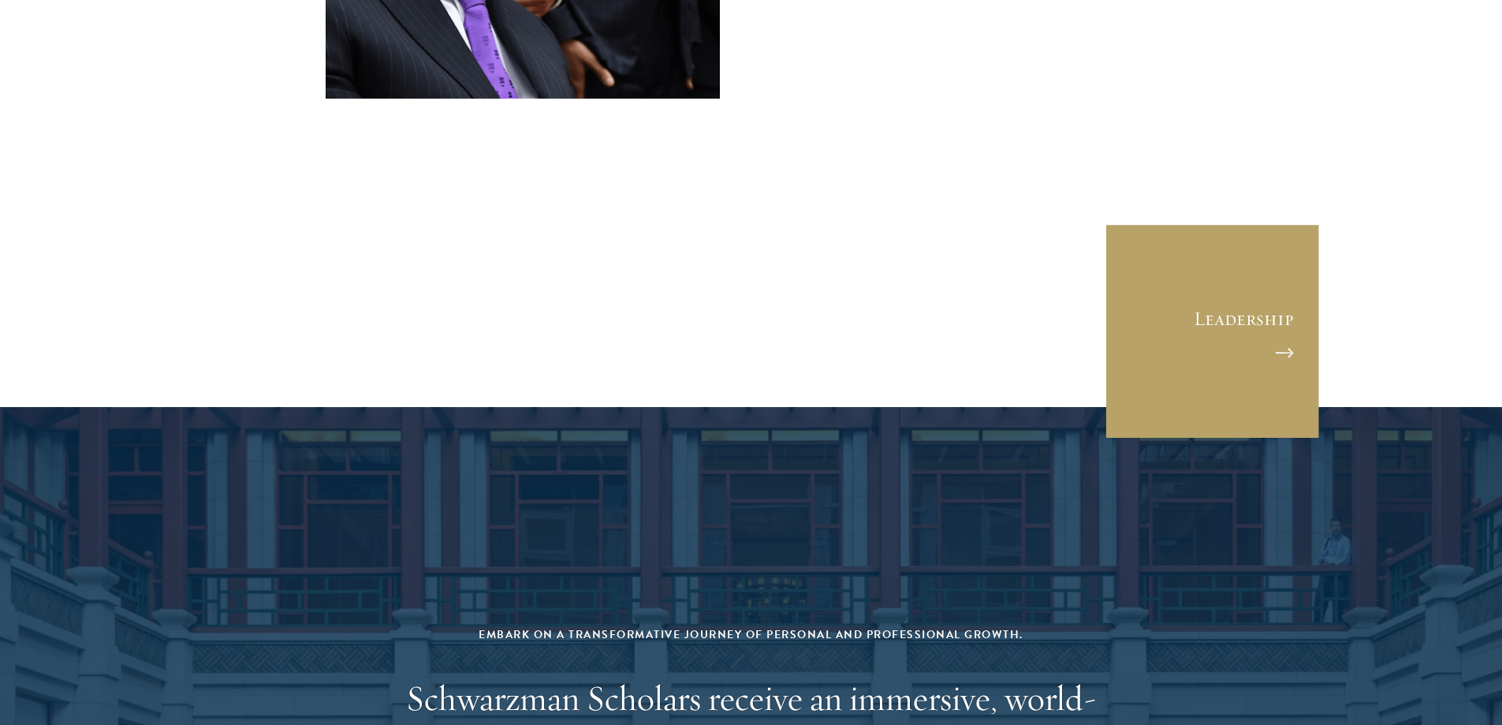
drag, startPoint x: 72, startPoint y: 189, endPoint x: 65, endPoint y: 336, distance: 146.8
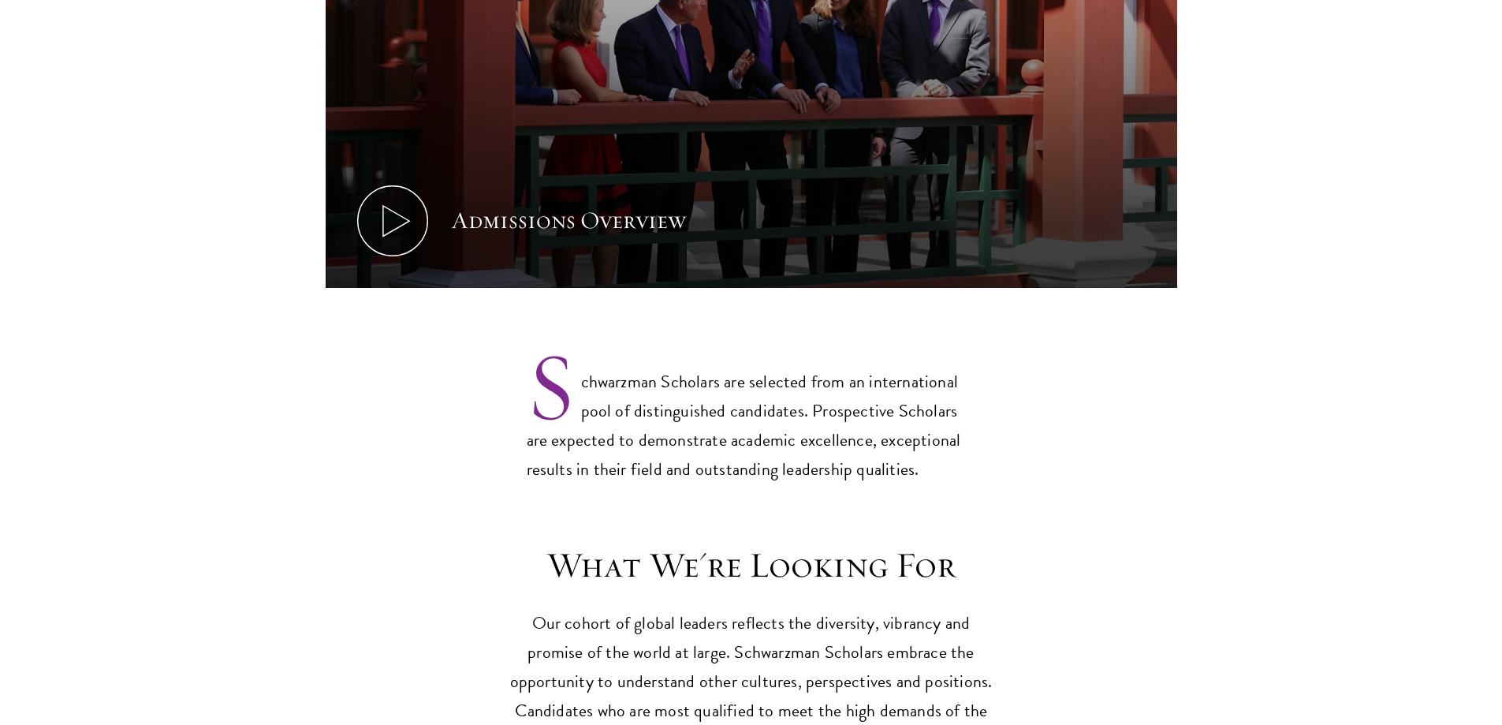
drag, startPoint x: 607, startPoint y: 227, endPoint x: 610, endPoint y: 270, distance: 43.5
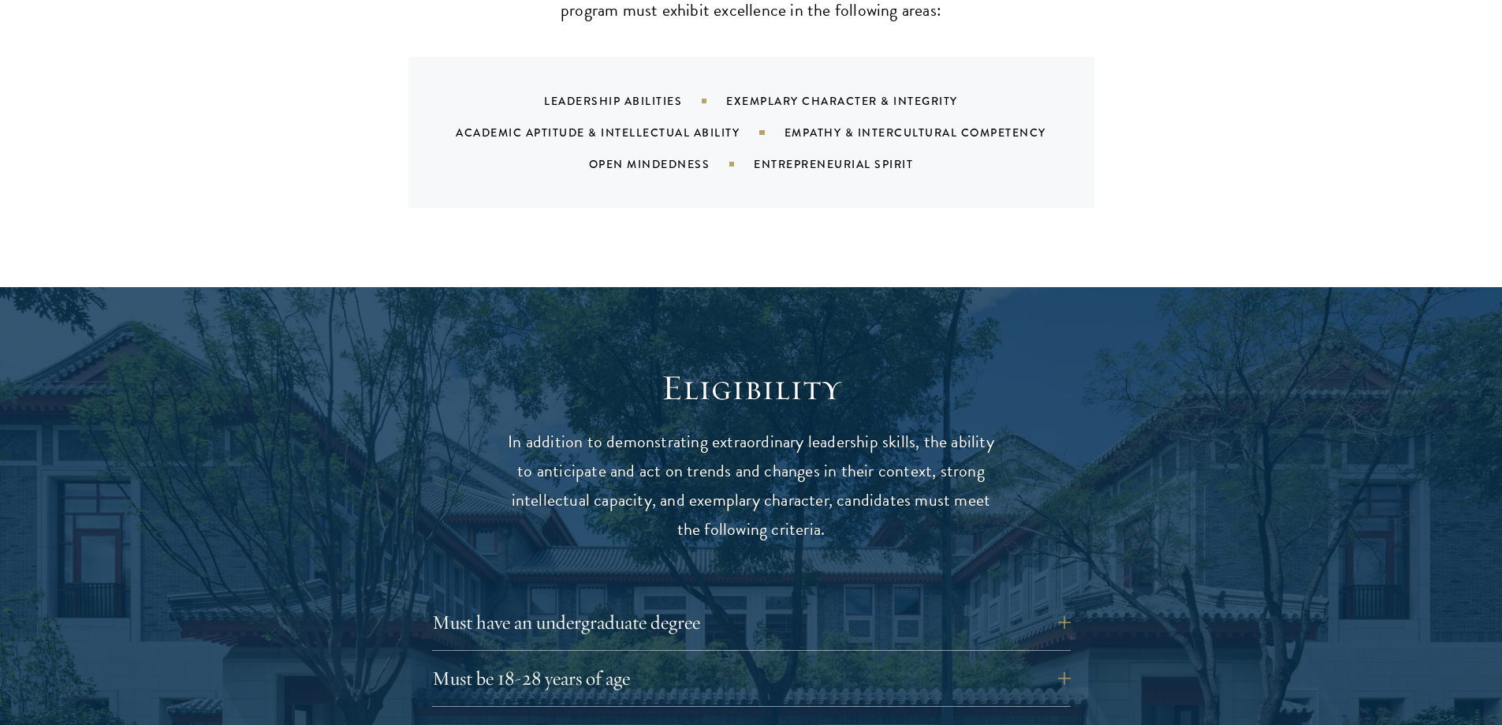
drag, startPoint x: 622, startPoint y: 251, endPoint x: 658, endPoint y: 360, distance: 115.4
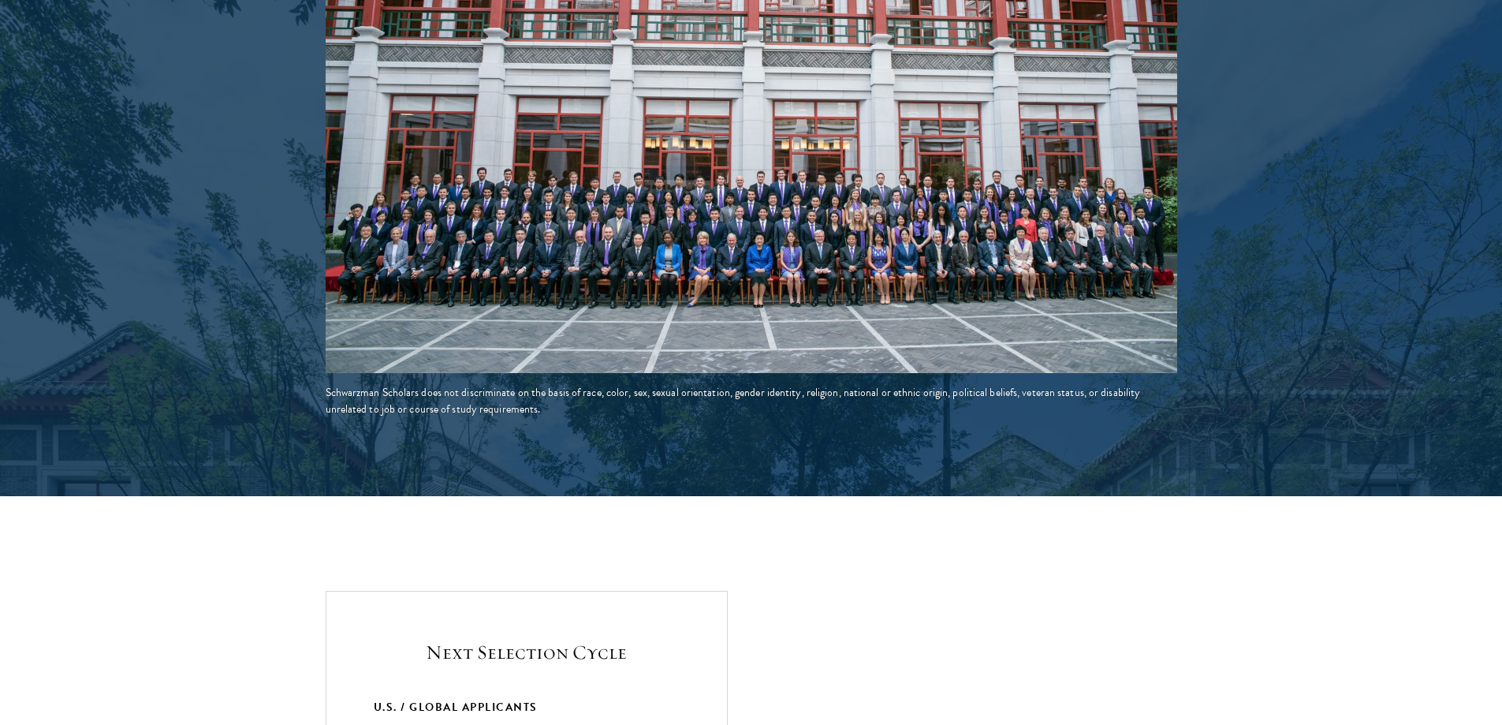
drag, startPoint x: 740, startPoint y: 242, endPoint x: 744, endPoint y: 399, distance: 156.9
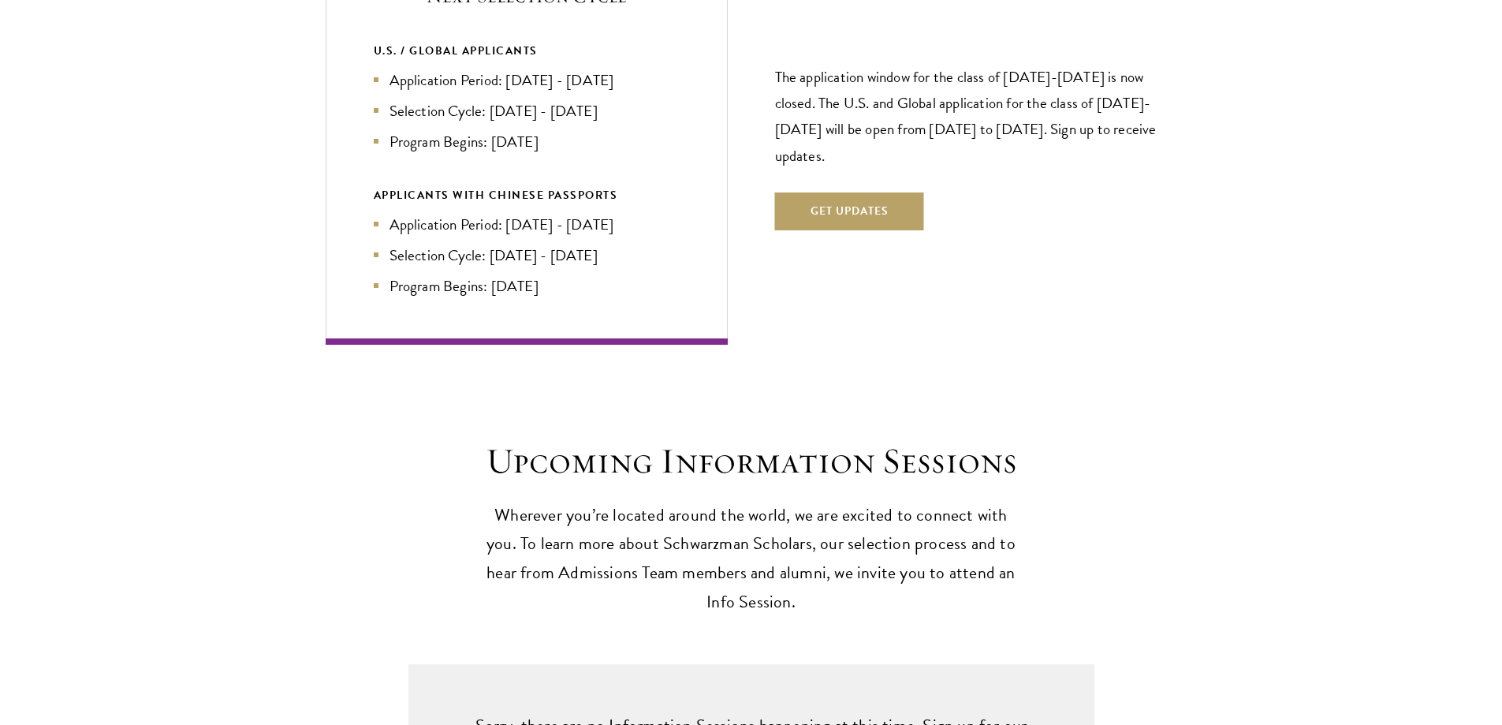
drag, startPoint x: 785, startPoint y: 310, endPoint x: 778, endPoint y: 369, distance: 59.6
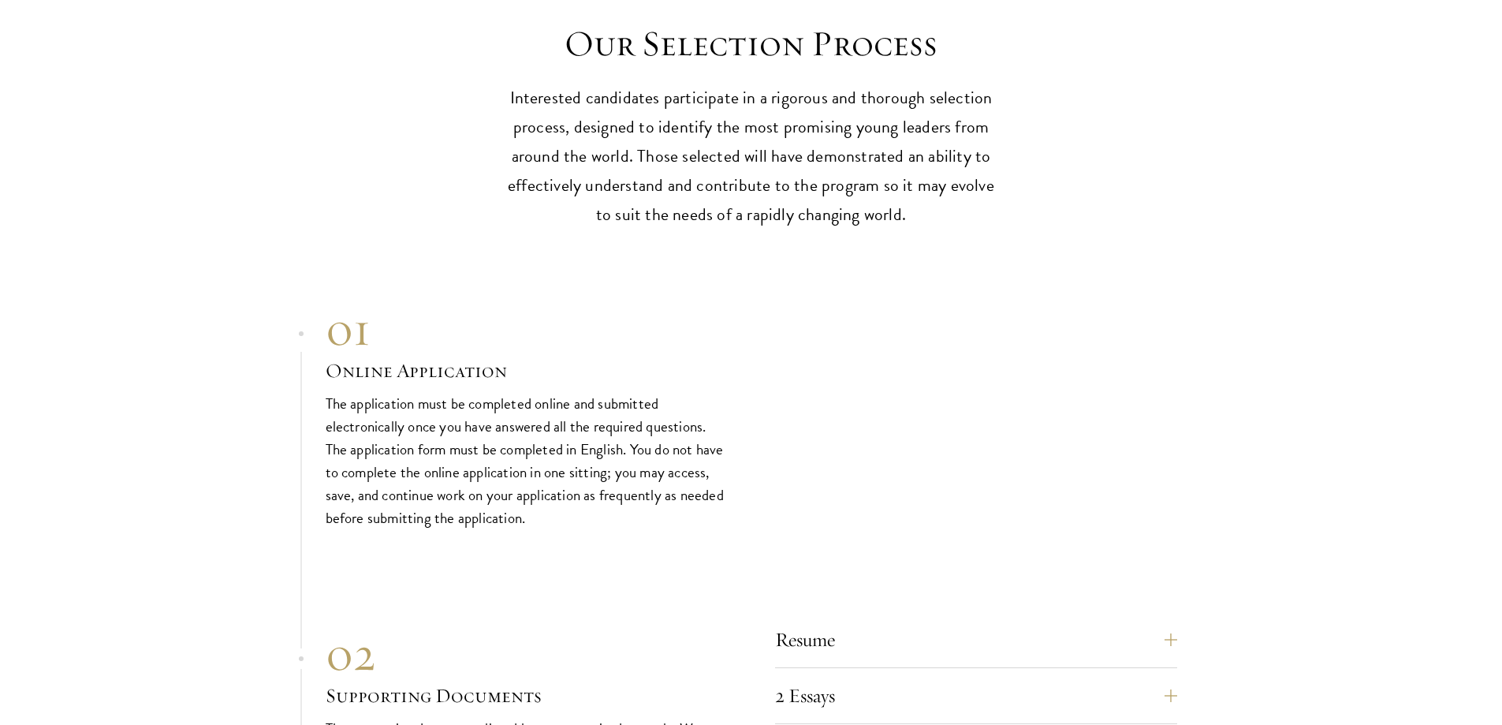
drag, startPoint x: 822, startPoint y: 353, endPoint x: 808, endPoint y: 408, distance: 56.2
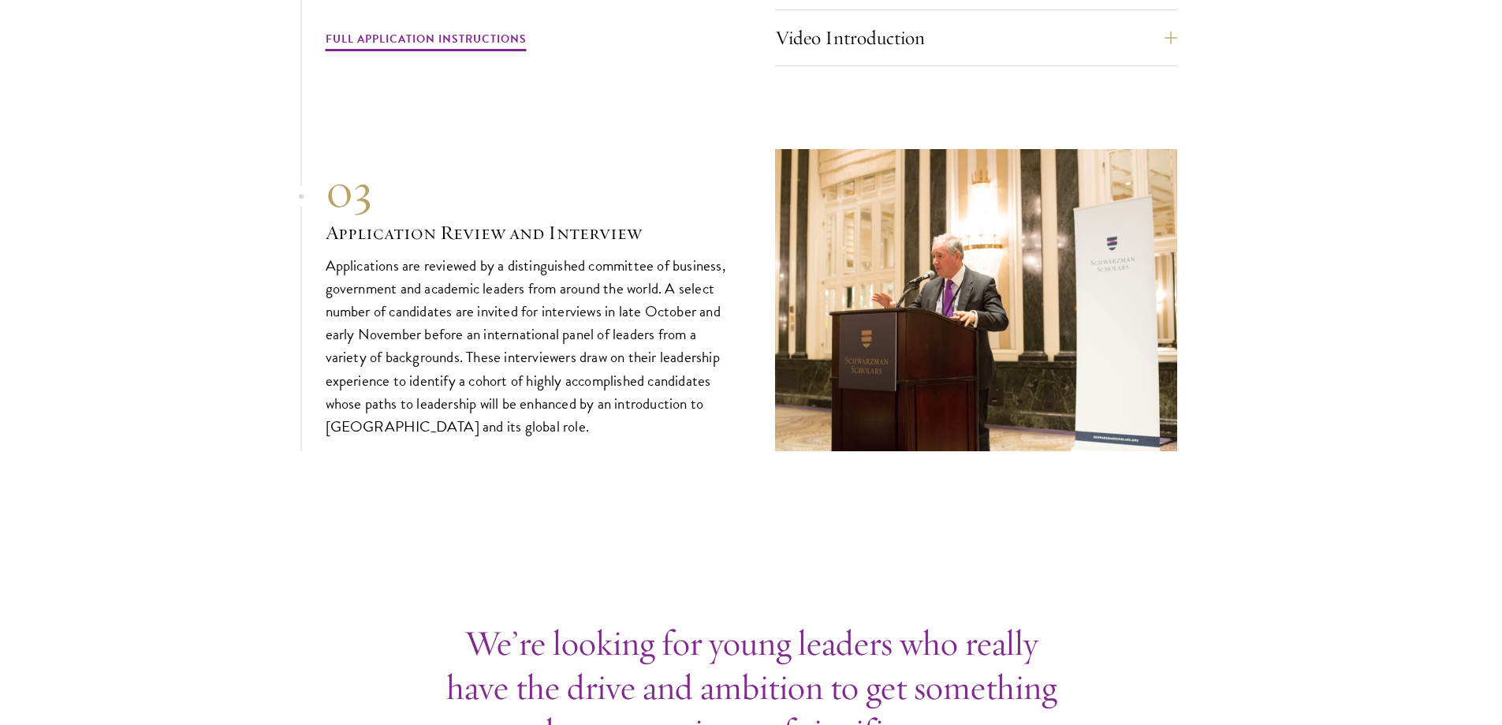
drag, startPoint x: 803, startPoint y: 347, endPoint x: 792, endPoint y: 458, distance: 111.7
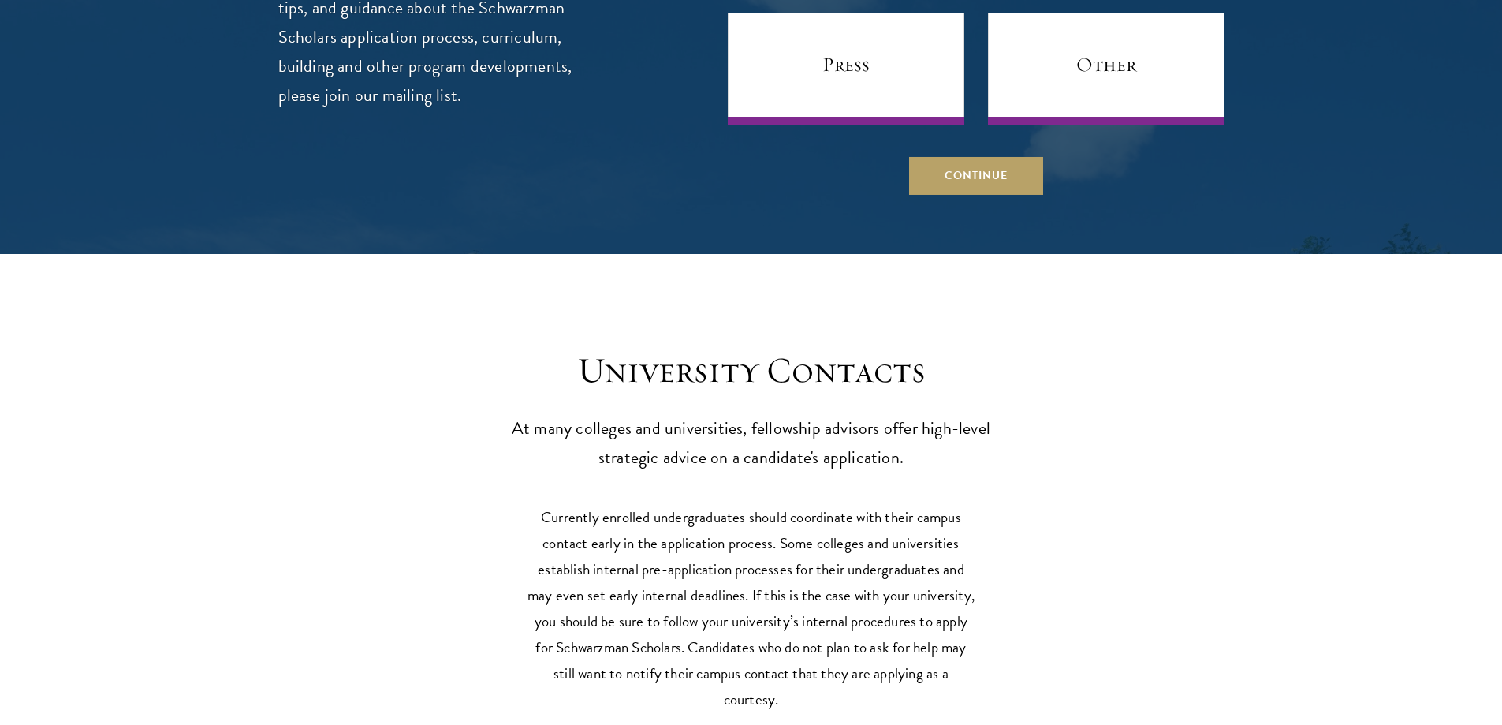
drag, startPoint x: 796, startPoint y: 360, endPoint x: 767, endPoint y: 453, distance: 98.0
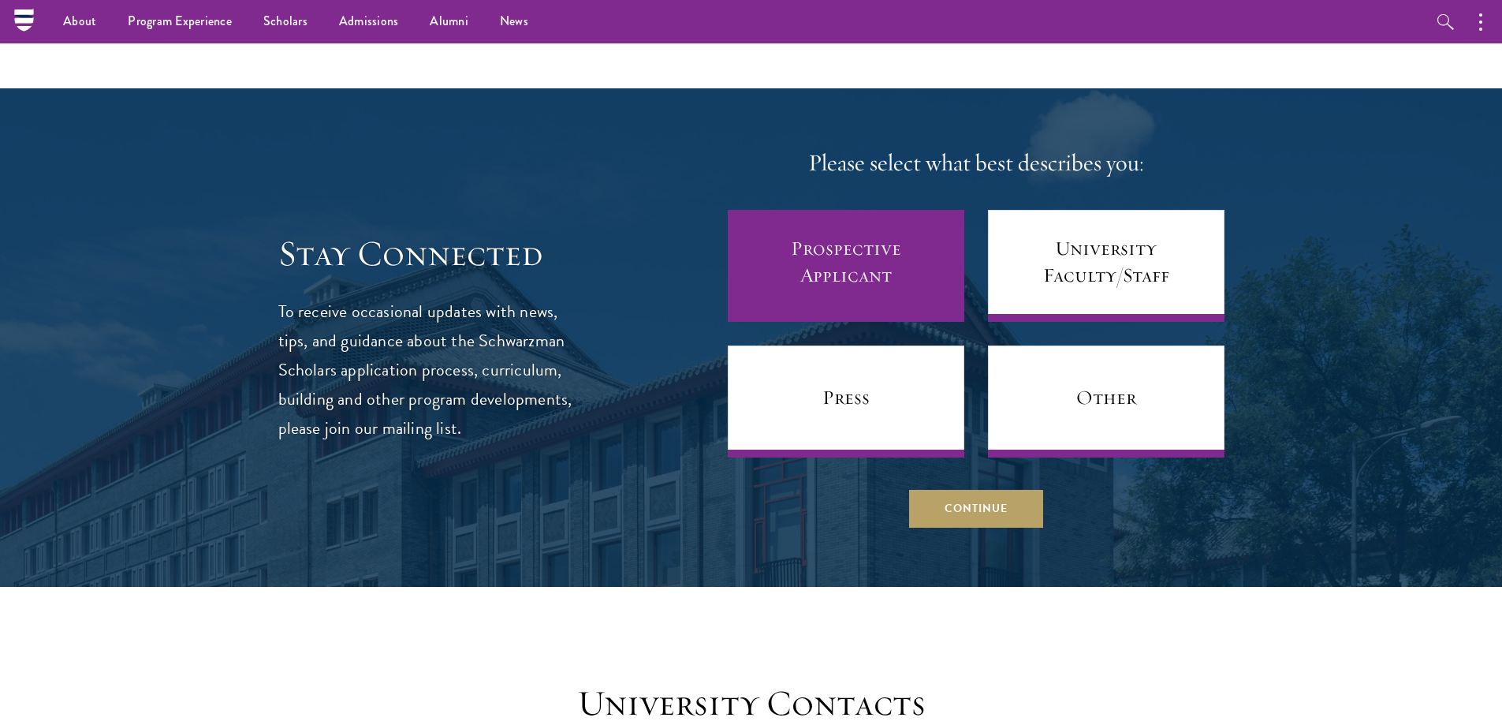
drag, startPoint x: 780, startPoint y: 386, endPoint x: 804, endPoint y: 238, distance: 150.2
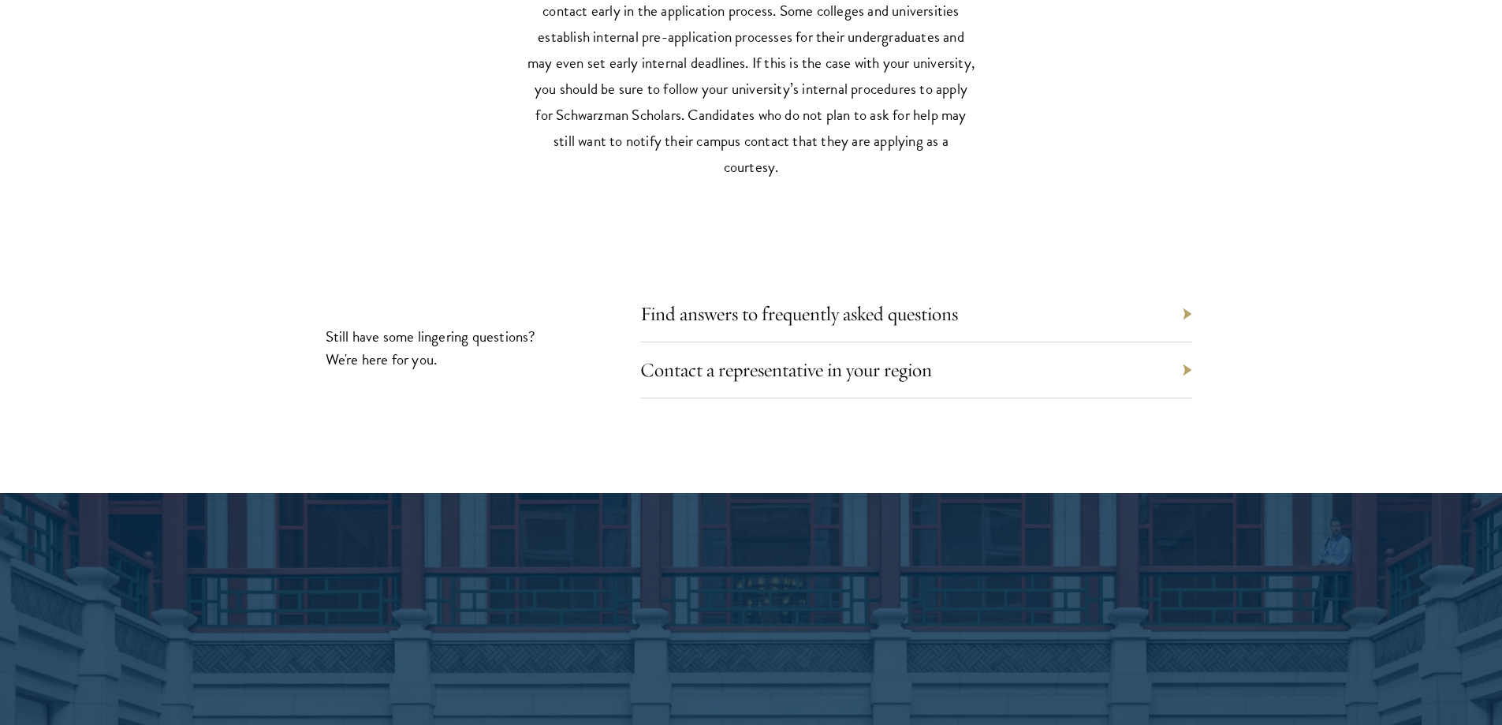
drag, startPoint x: 800, startPoint y: 185, endPoint x: 803, endPoint y: 340, distance: 154.6
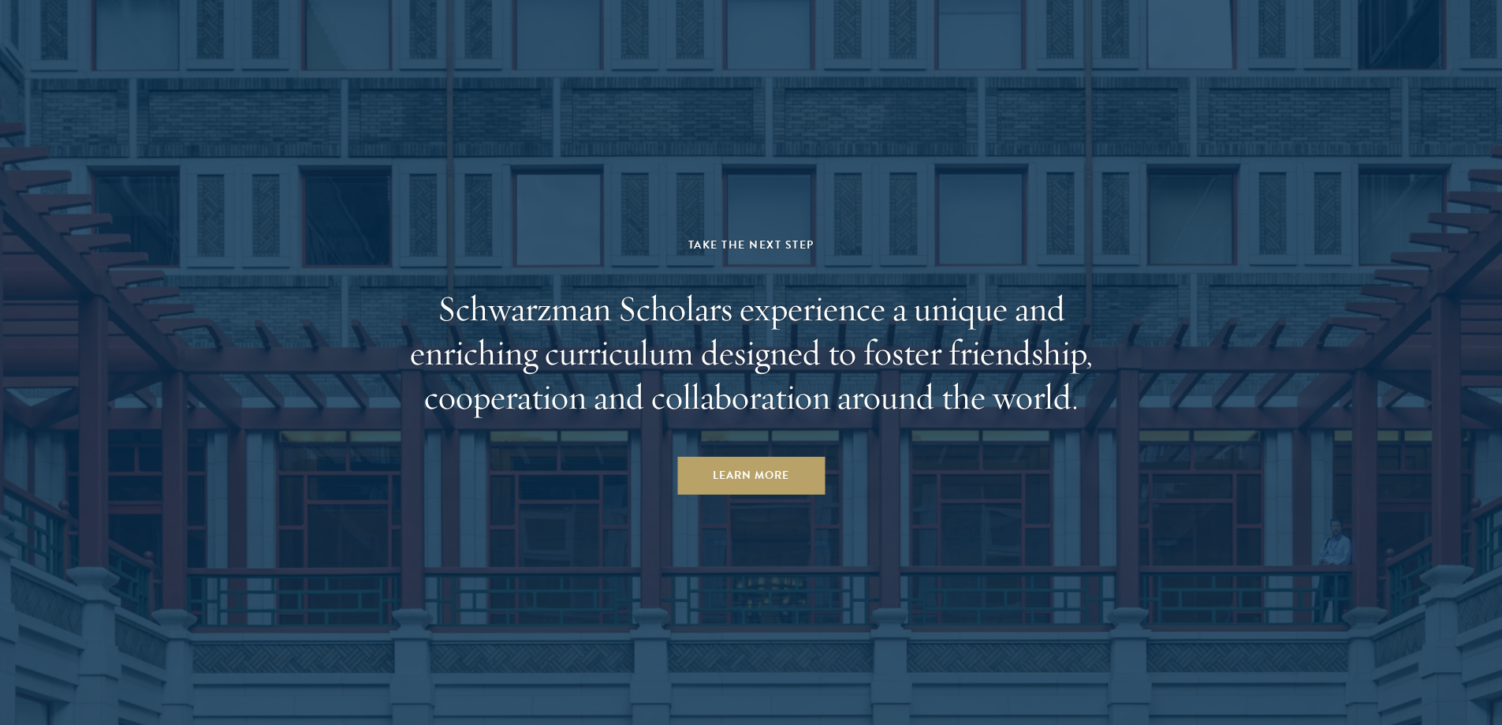
scroll to position [7835, 0]
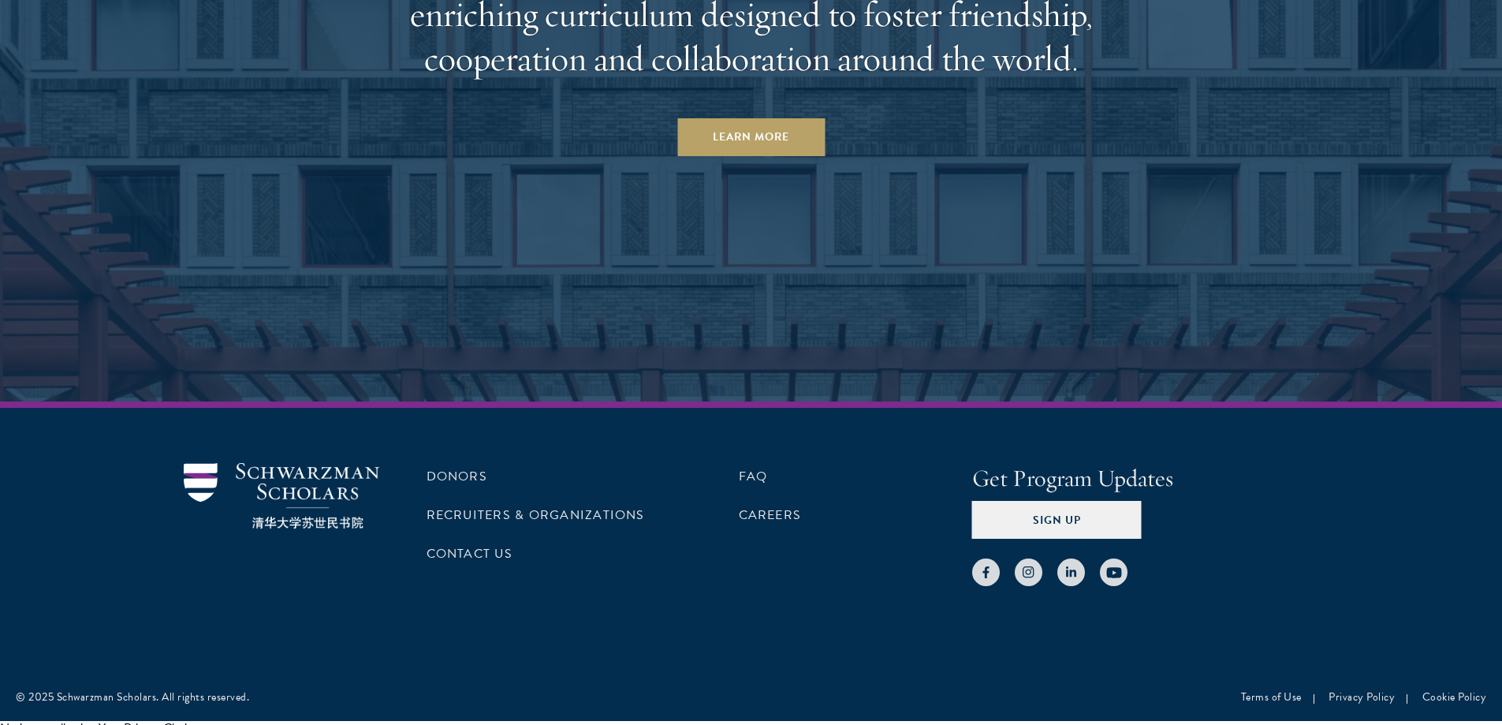
drag, startPoint x: 852, startPoint y: 263, endPoint x: 863, endPoint y: 311, distance: 48.8
